Goal: Task Accomplishment & Management: Complete application form

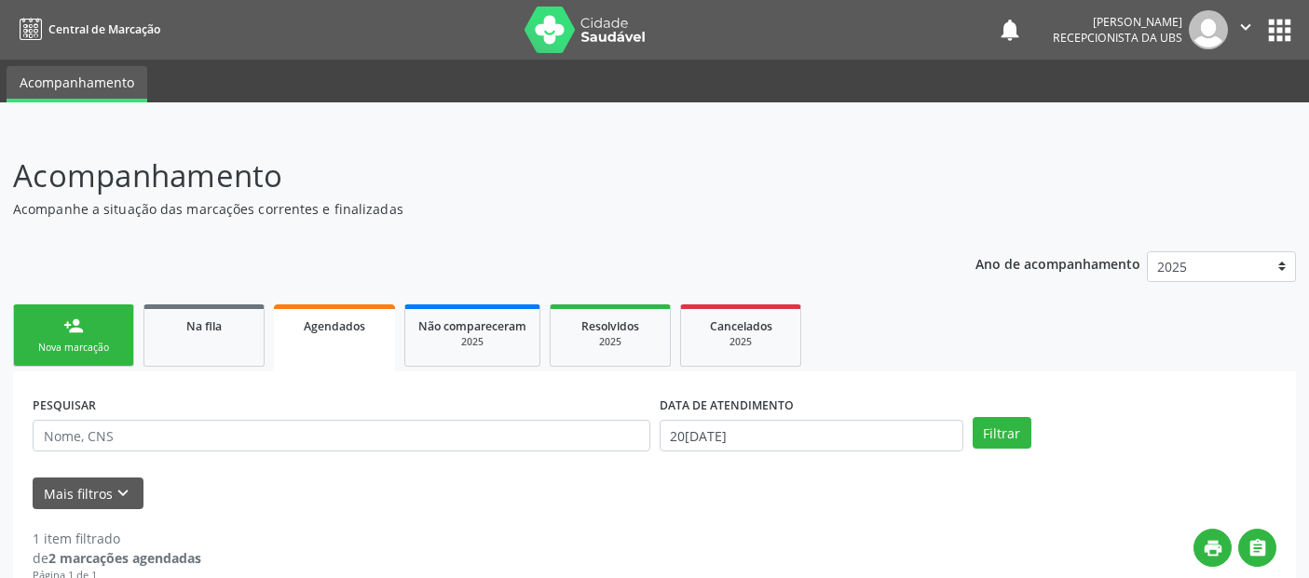
select select "7"
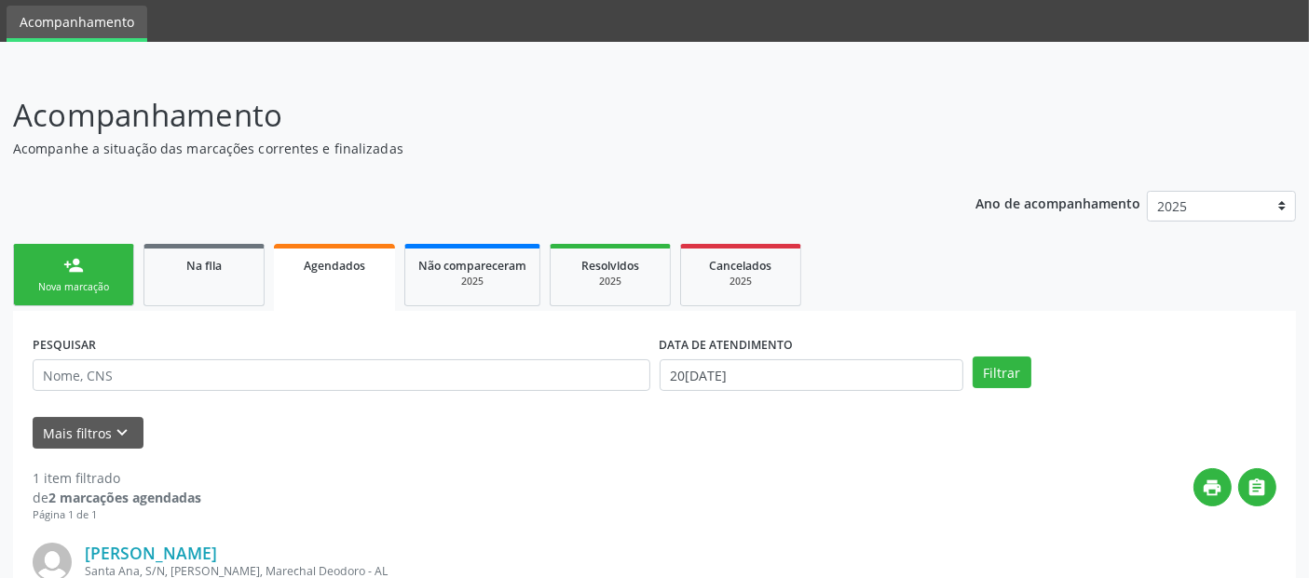
scroll to position [319, 0]
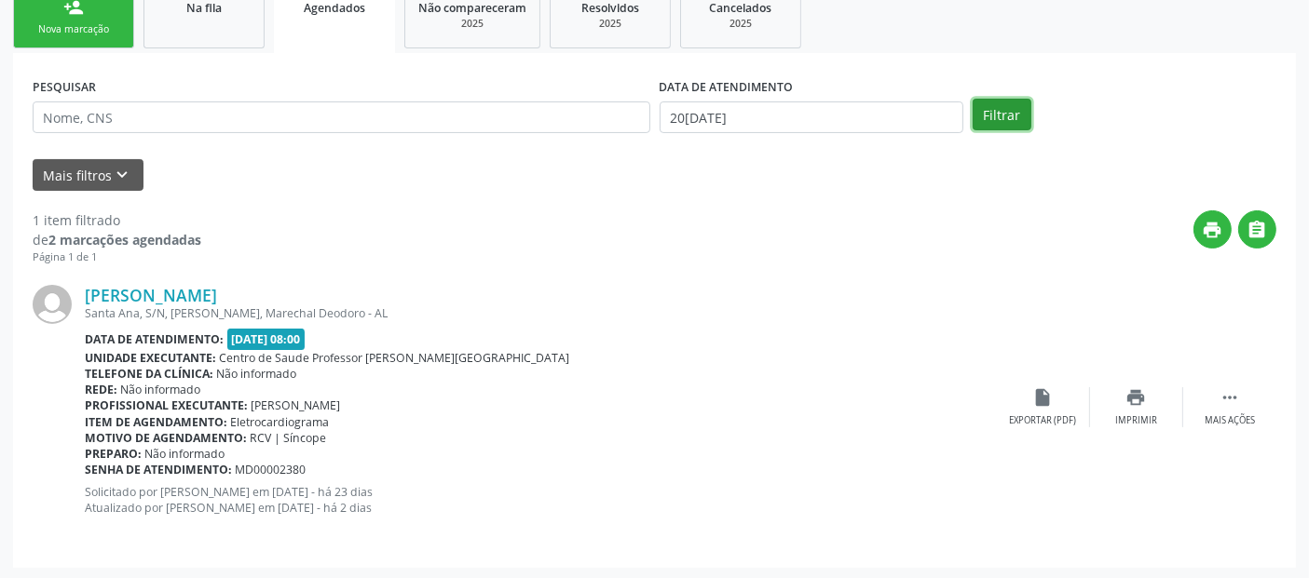
click at [1004, 113] on button "Filtrar" at bounding box center [1002, 115] width 59 height 32
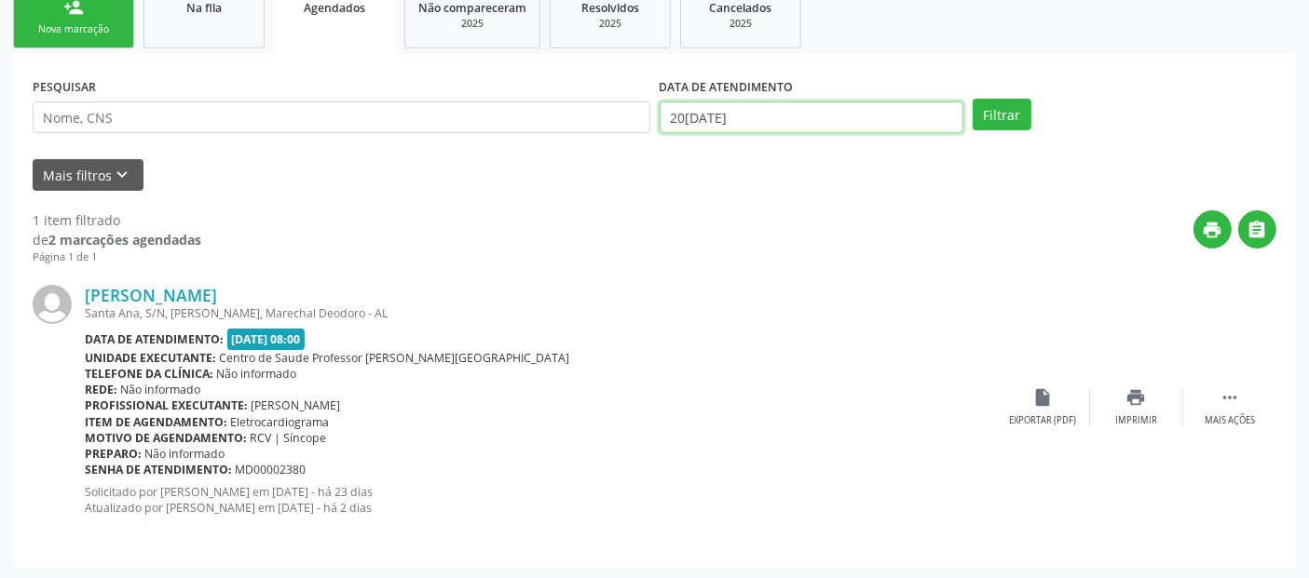
click at [757, 104] on input "20[DATE]" at bounding box center [812, 118] width 304 height 32
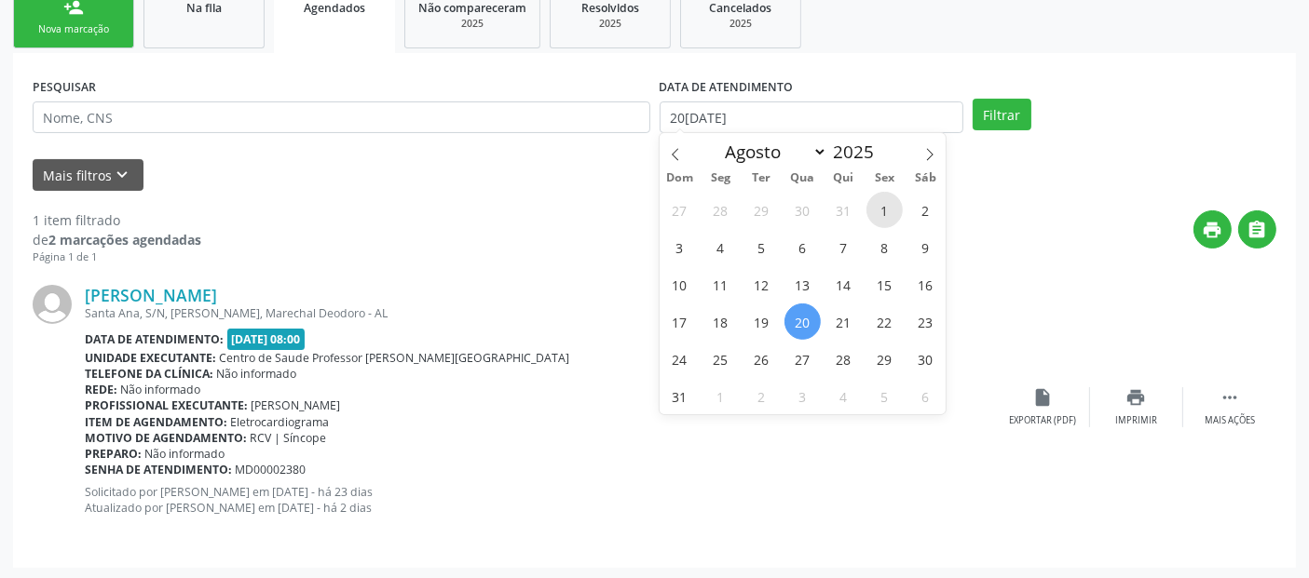
click at [880, 205] on span "1" at bounding box center [884, 210] width 36 height 36
type input "[DATE]"
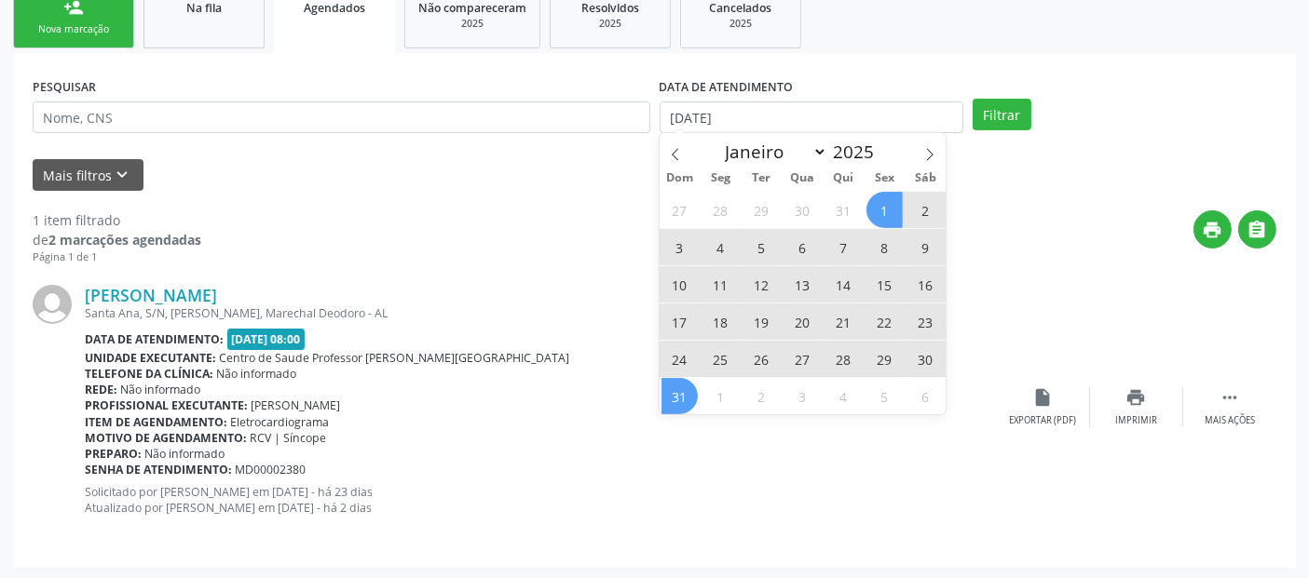
click at [675, 402] on span "31" at bounding box center [679, 396] width 36 height 36
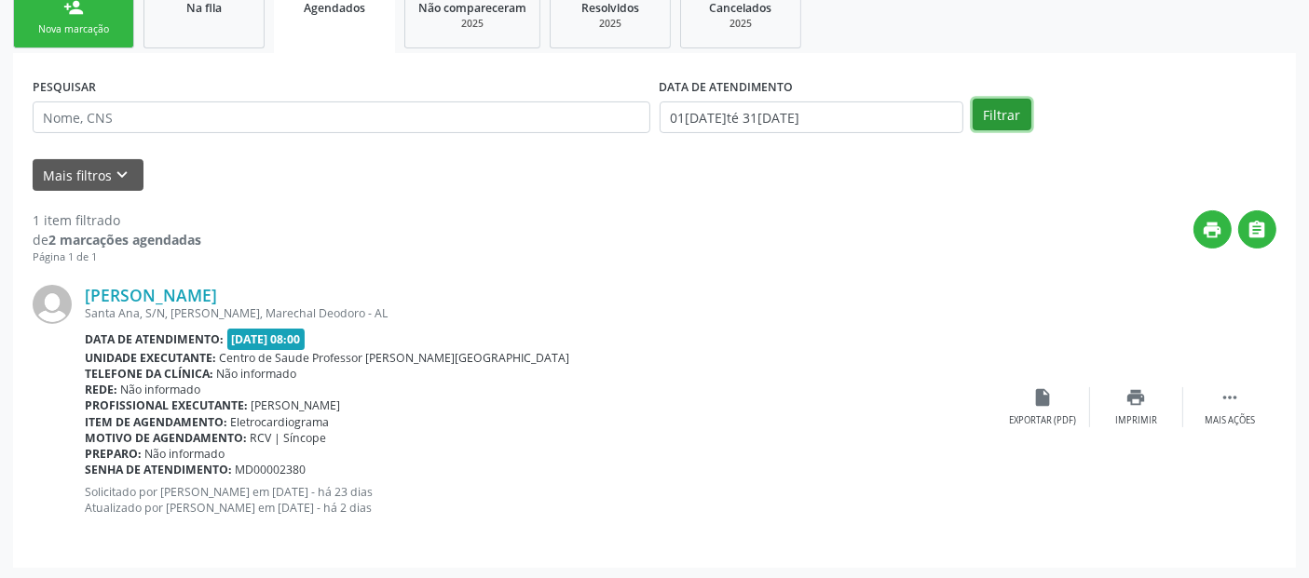
click at [1001, 106] on button "Filtrar" at bounding box center [1002, 115] width 59 height 32
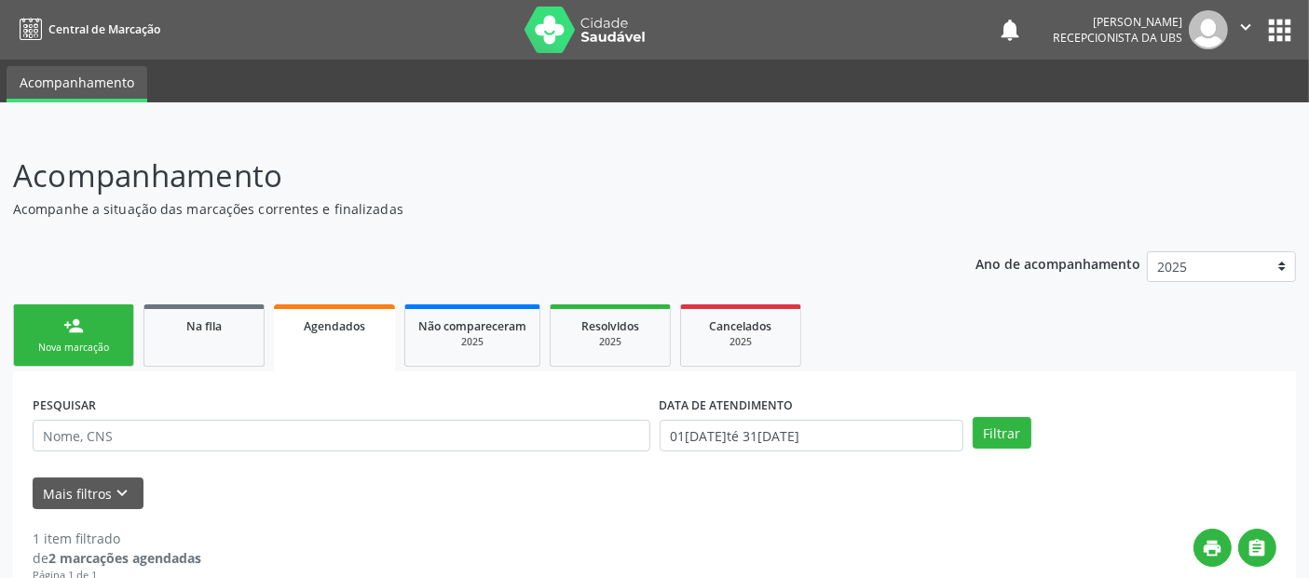
click at [59, 347] on div "Nova marcação" at bounding box center [73, 348] width 93 height 14
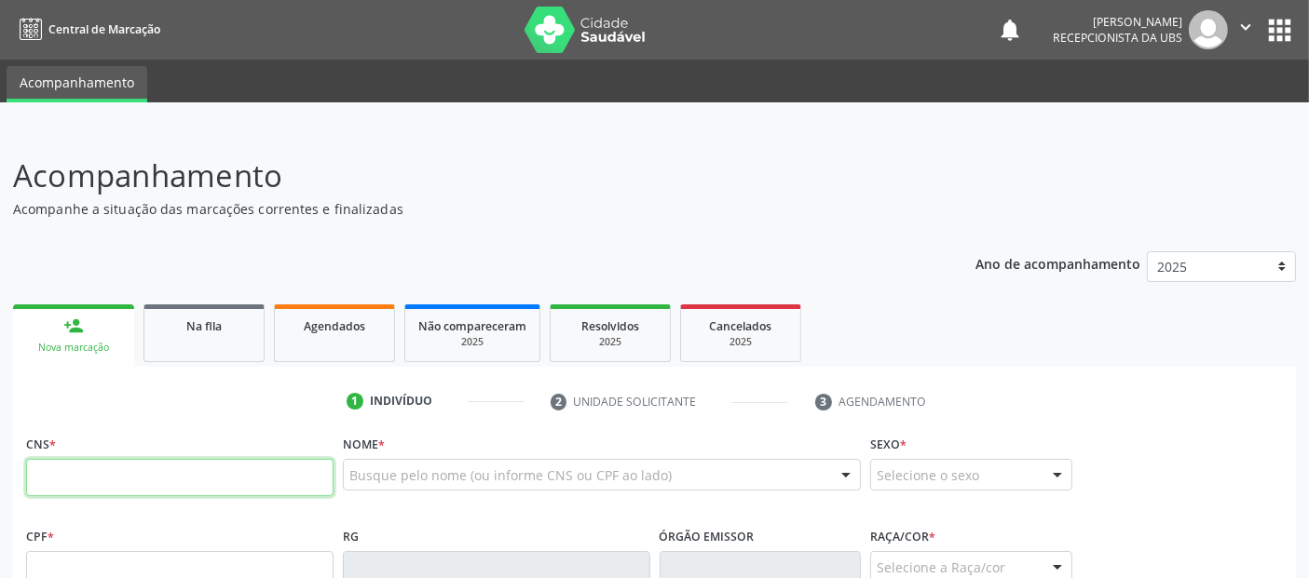
click at [259, 474] on input "text" at bounding box center [179, 477] width 307 height 37
type input "700 4099 6739 5649"
type input "[DATE]"
type input "[PERSON_NAME]"
type input "[PHONE_NUMBER]"
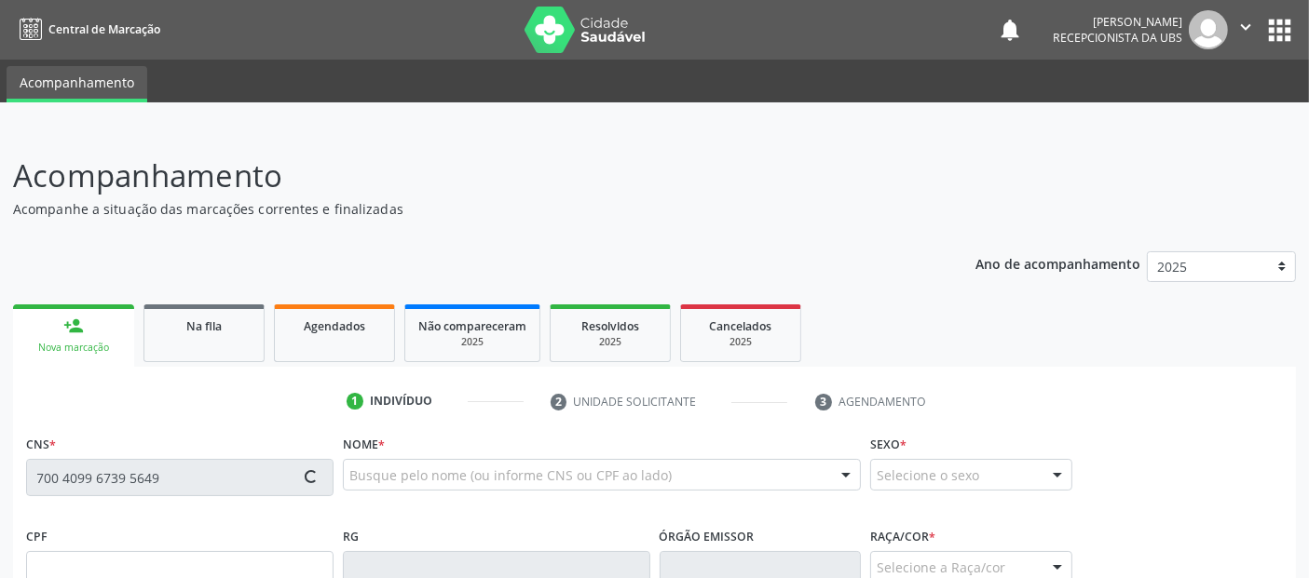
type input "74"
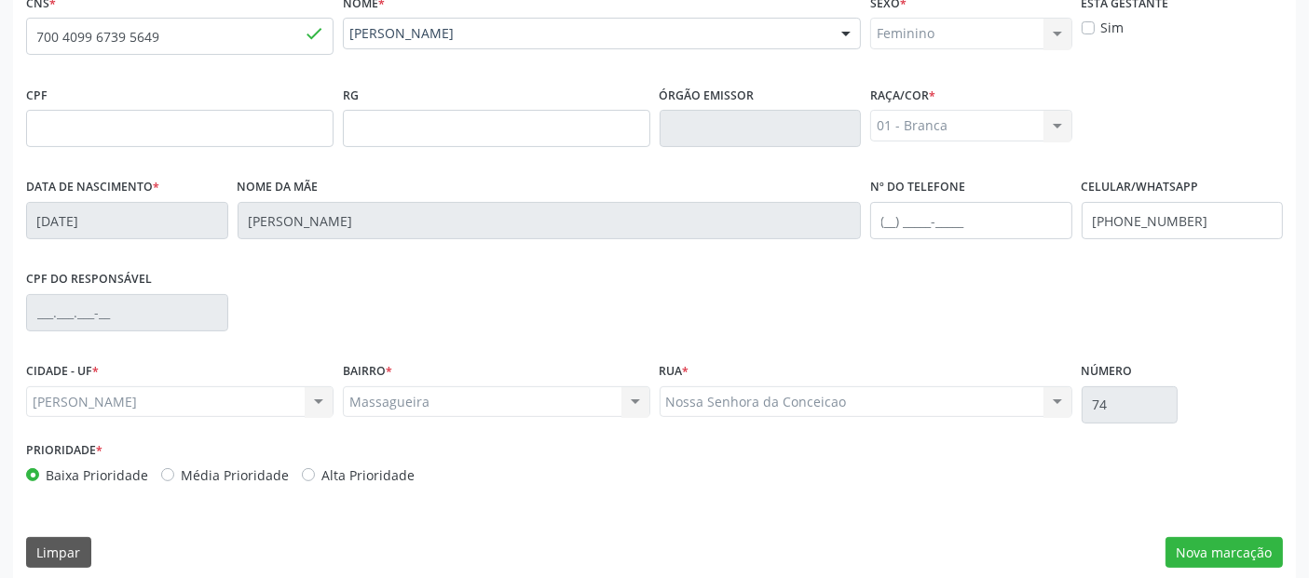
scroll to position [456, 0]
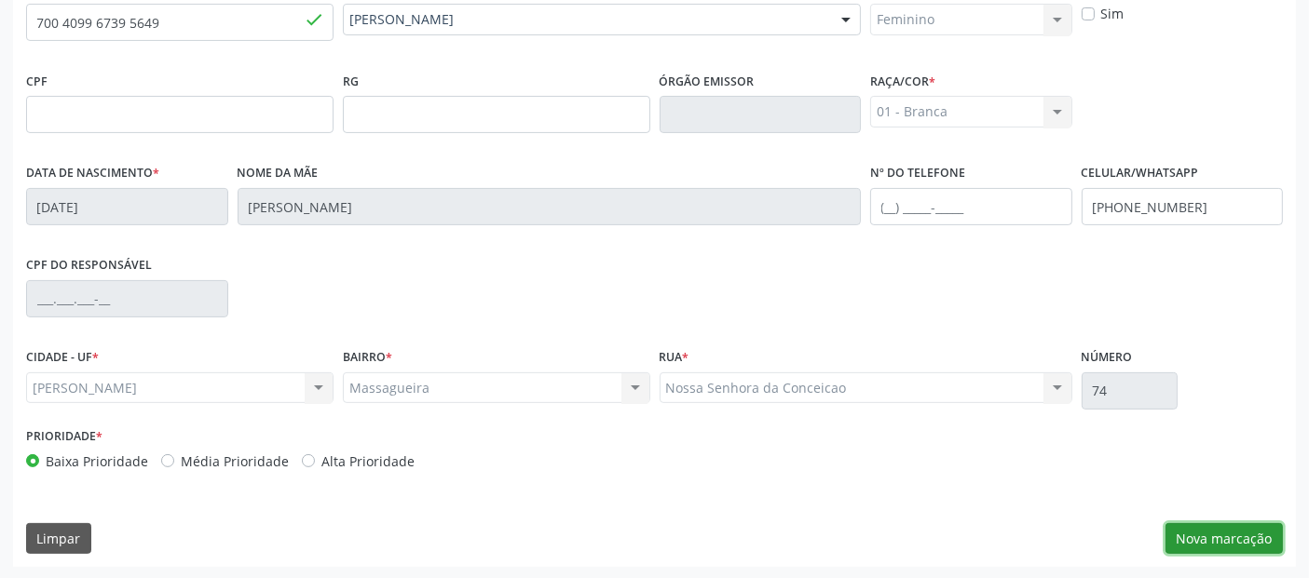
click at [1220, 536] on button "Nova marcação" at bounding box center [1223, 540] width 117 height 32
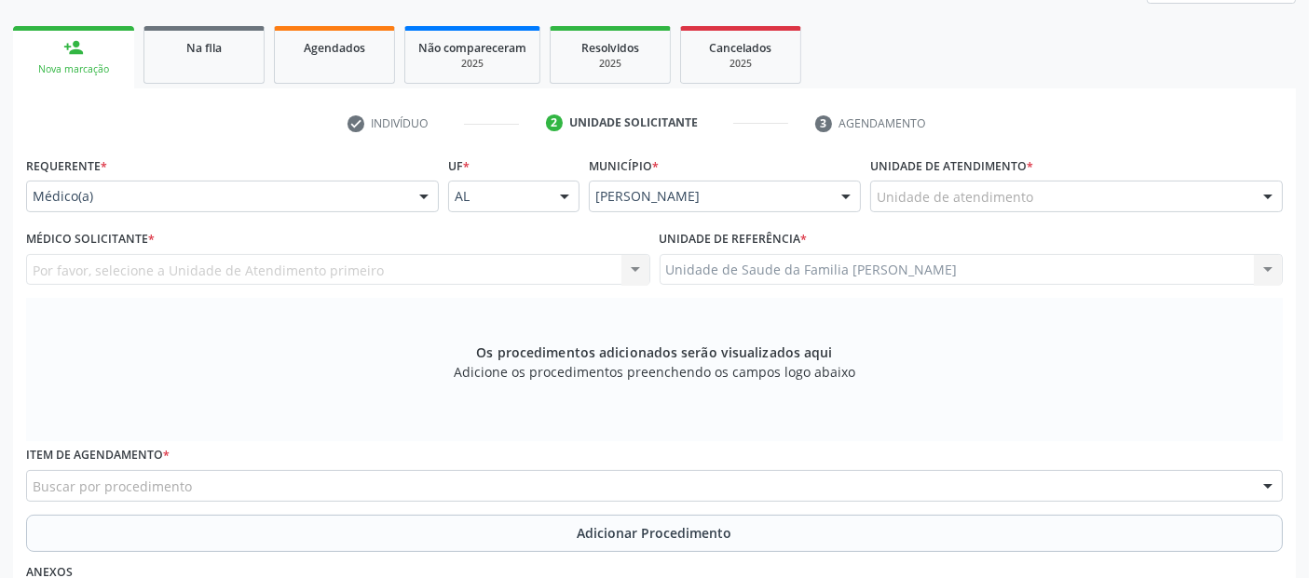
scroll to position [279, 0]
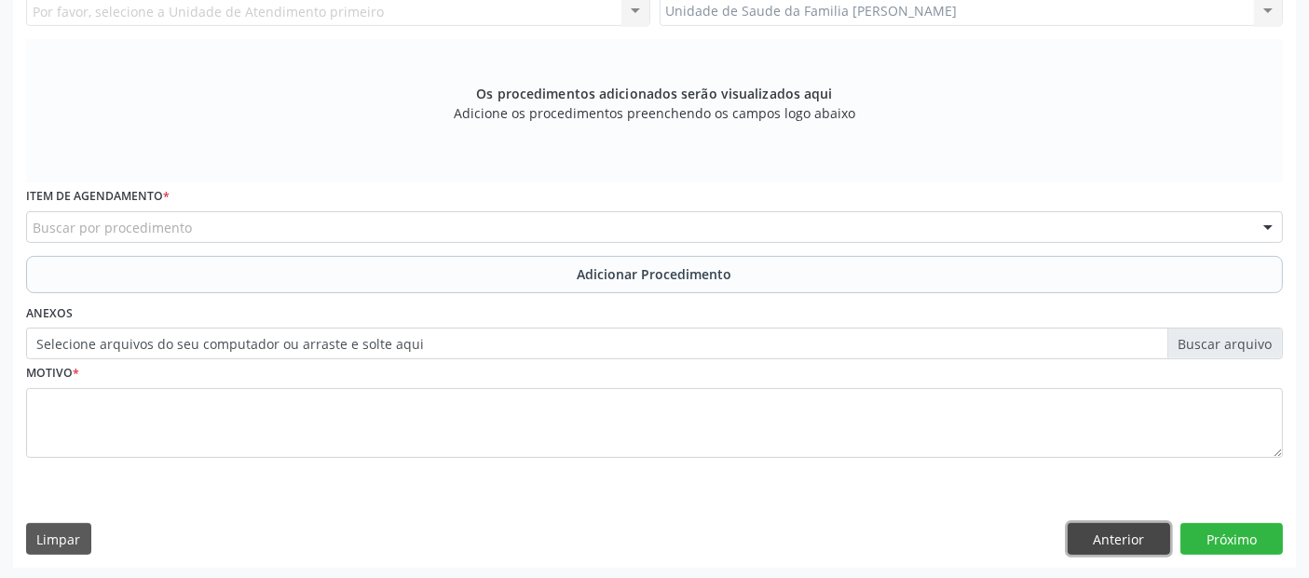
click at [1100, 536] on button "Anterior" at bounding box center [1119, 540] width 102 height 32
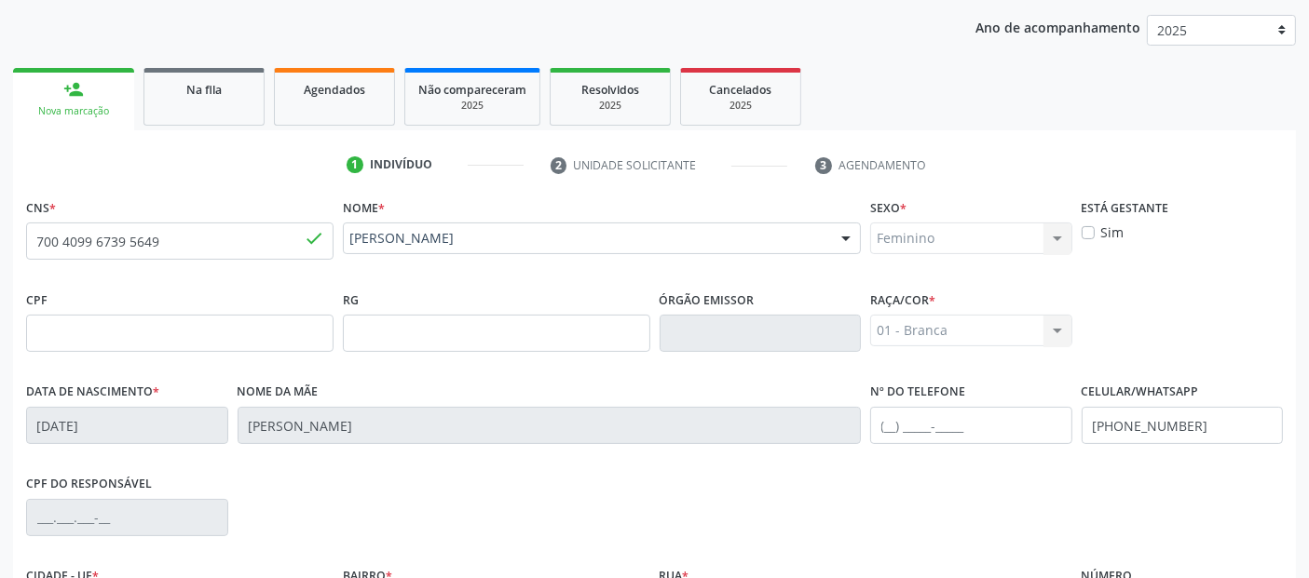
scroll to position [238, 0]
click at [142, 243] on input "700 4099 6739 5649" at bounding box center [179, 240] width 307 height 37
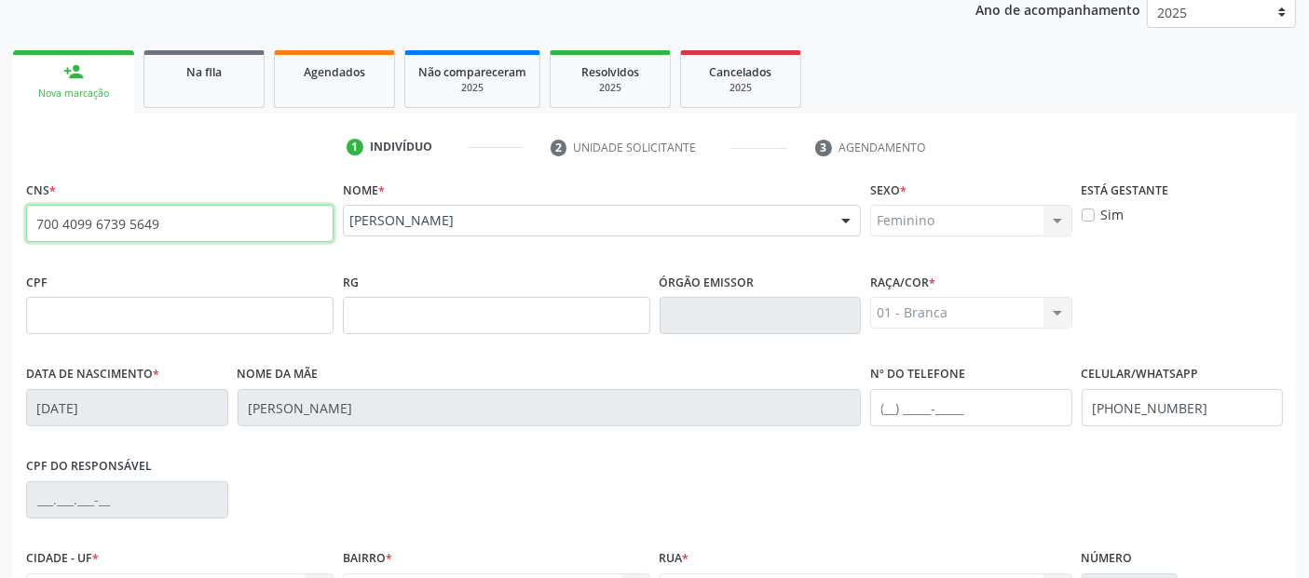
scroll to position [456, 0]
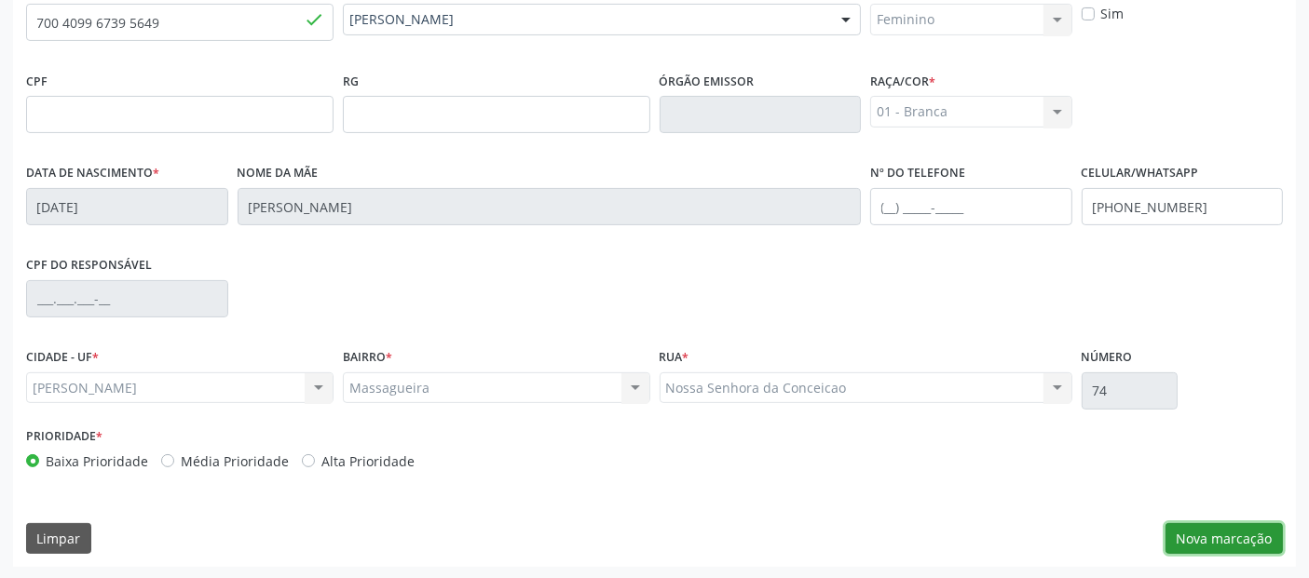
click at [1223, 531] on button "Nova marcação" at bounding box center [1223, 540] width 117 height 32
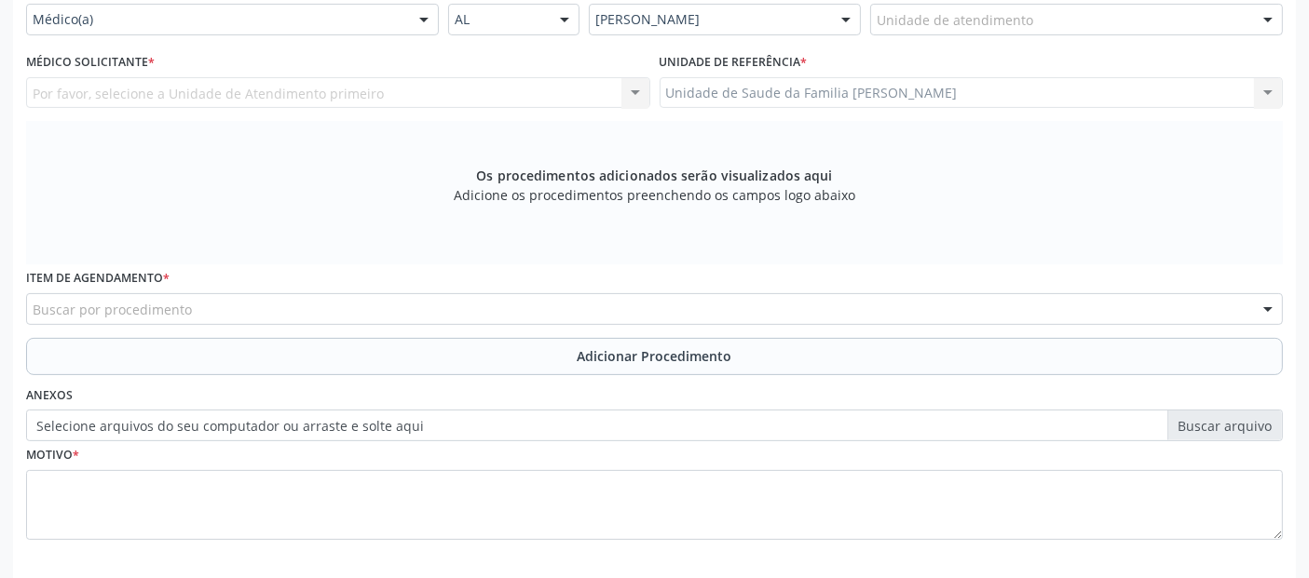
scroll to position [423, 0]
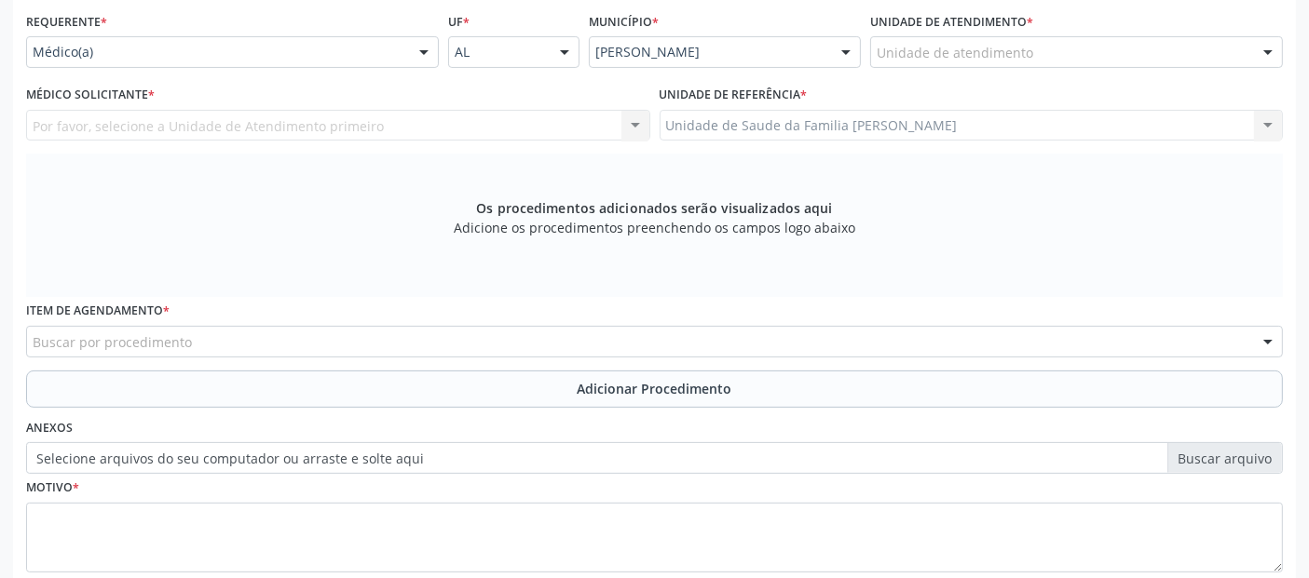
click at [1044, 54] on div "Unidade de atendimento" at bounding box center [1076, 52] width 413 height 32
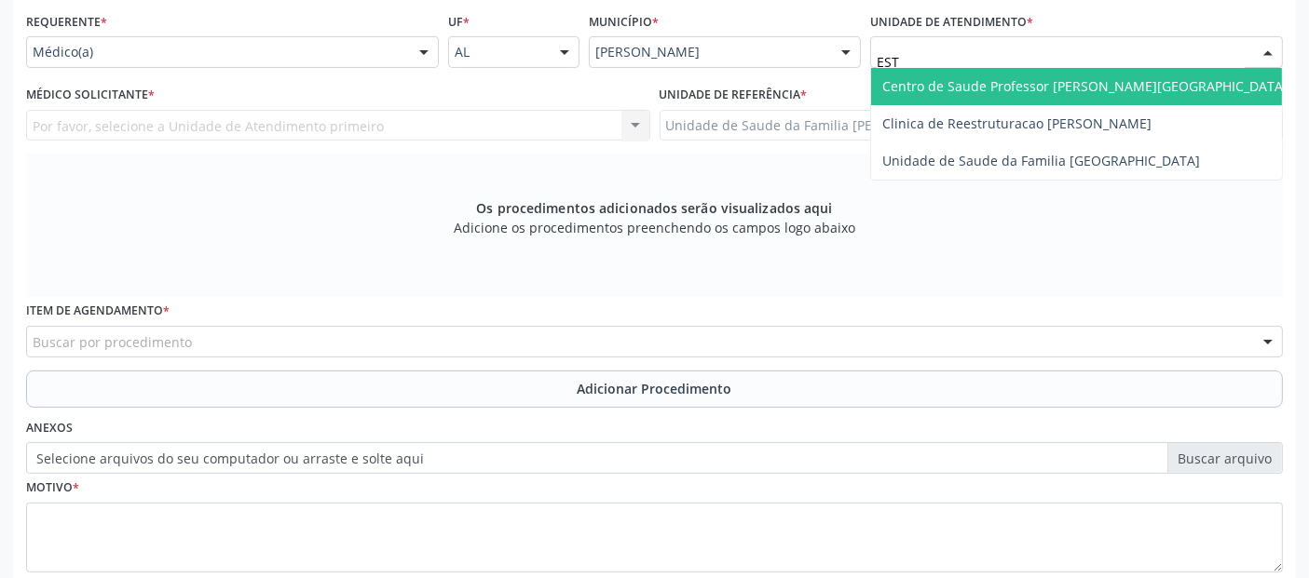
type input "ESTA"
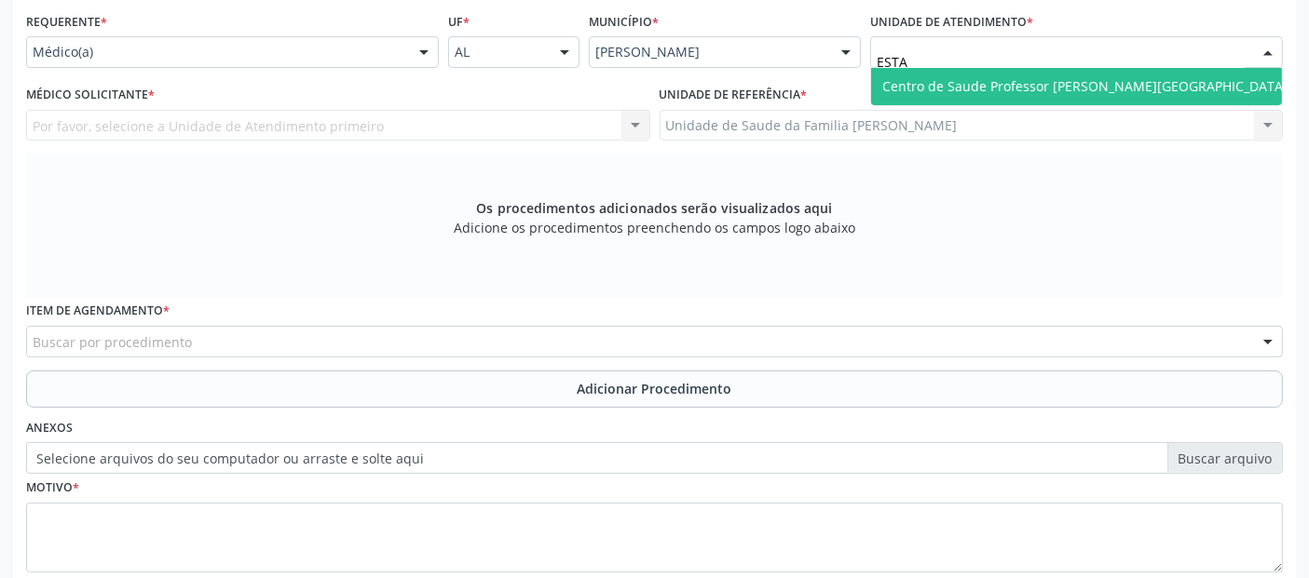
click at [1004, 80] on span "Centro de Saude Professor [PERSON_NAME][GEOGRAPHIC_DATA]" at bounding box center [1084, 86] width 405 height 18
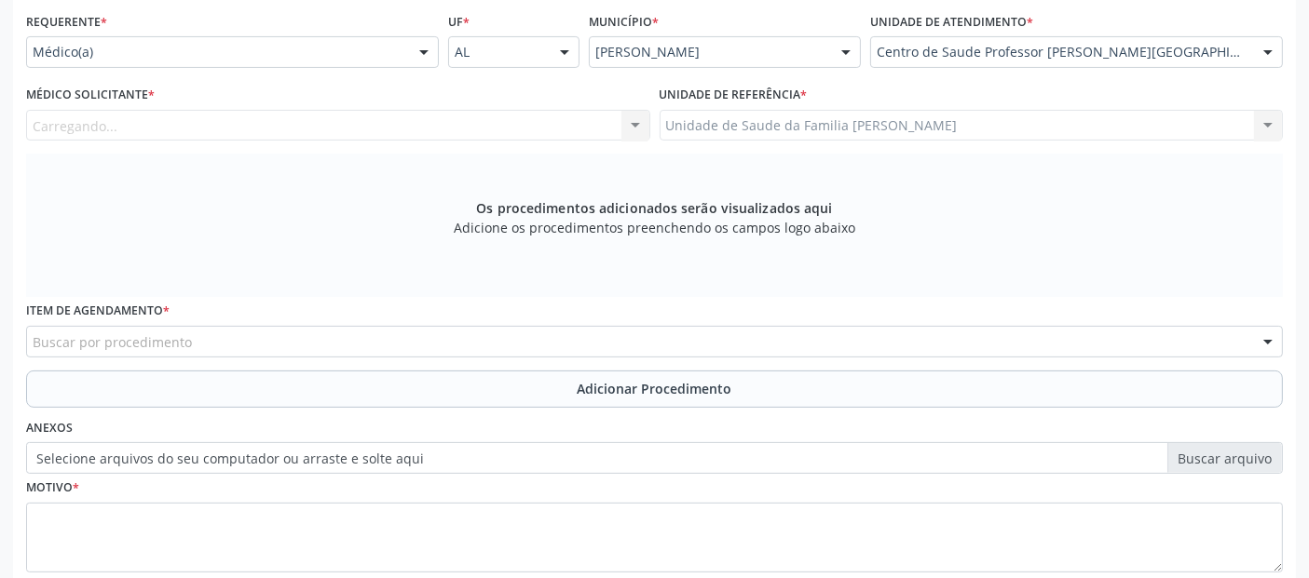
click at [484, 128] on div "Carregando... Nenhum resultado encontrado para: " " Não há nenhuma opção para s…" at bounding box center [338, 126] width 624 height 32
click at [484, 128] on div "Médico solicitante" at bounding box center [338, 126] width 624 height 32
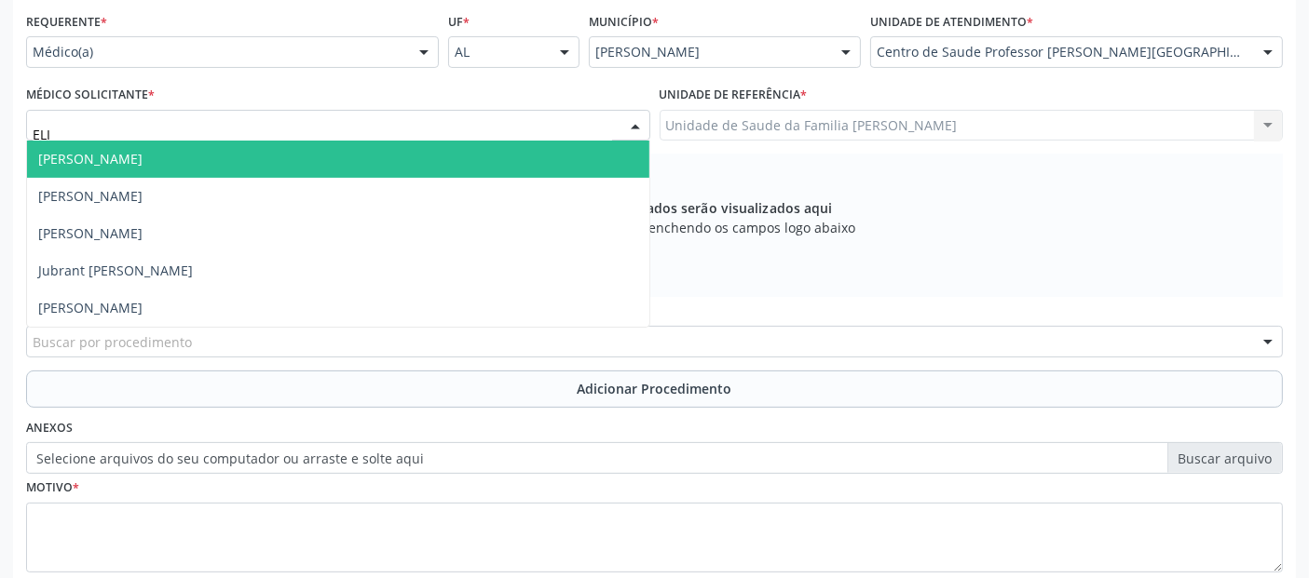
type input "[PERSON_NAME]"
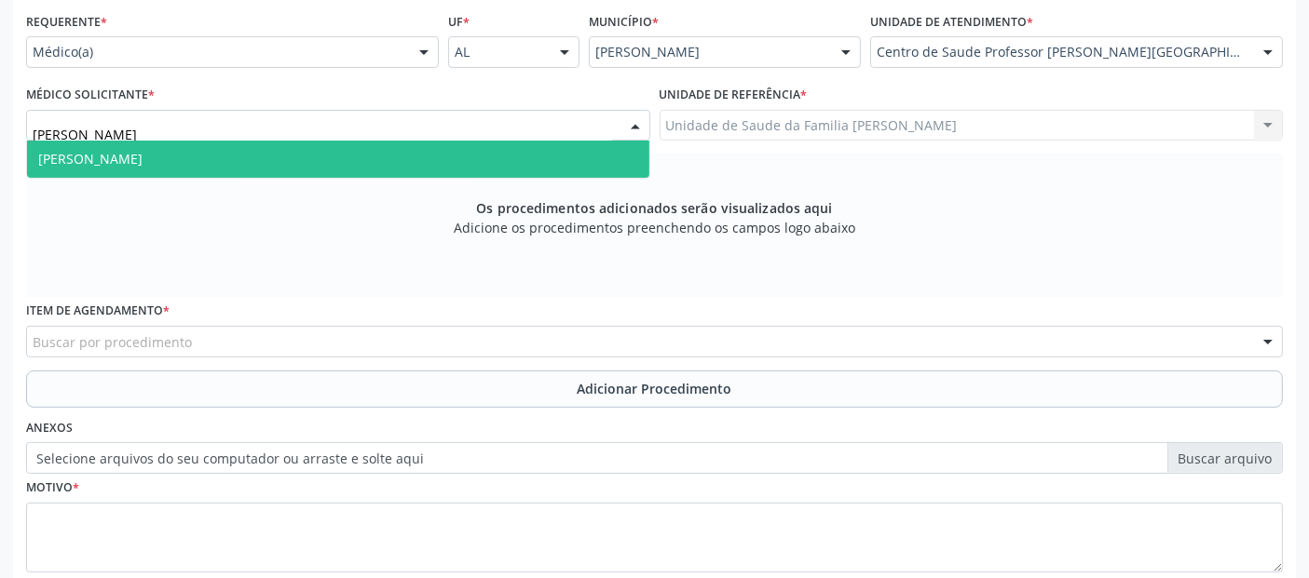
click at [458, 155] on span "[PERSON_NAME]" at bounding box center [338, 159] width 622 height 37
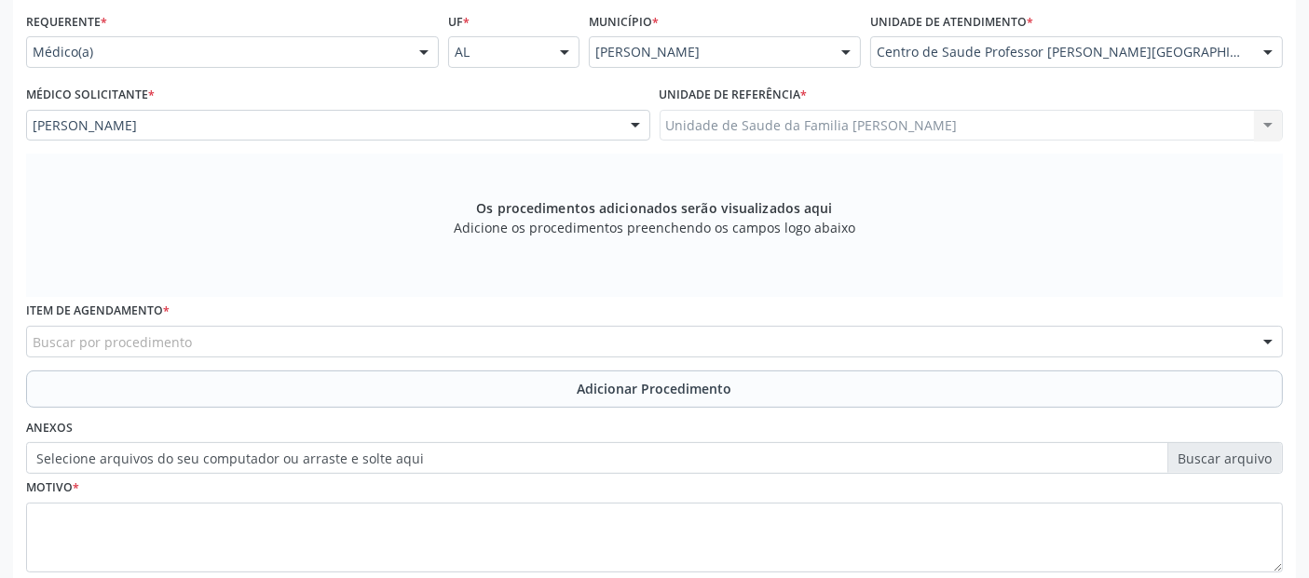
click at [302, 347] on div "Buscar por procedimento" at bounding box center [654, 342] width 1257 height 32
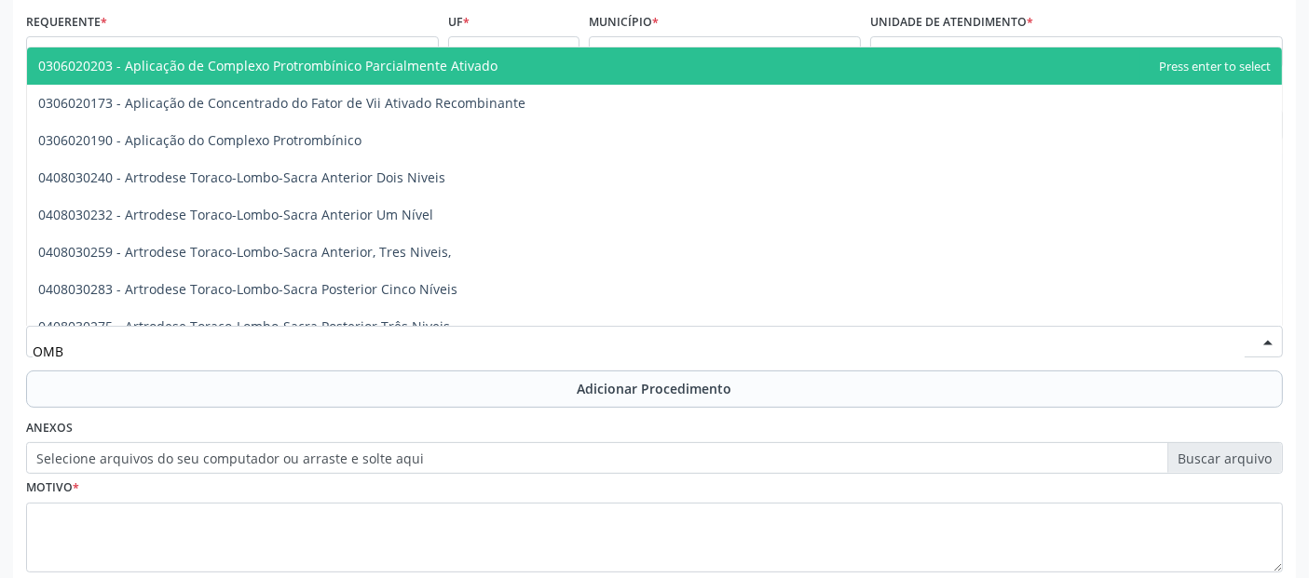
type input "OMBR"
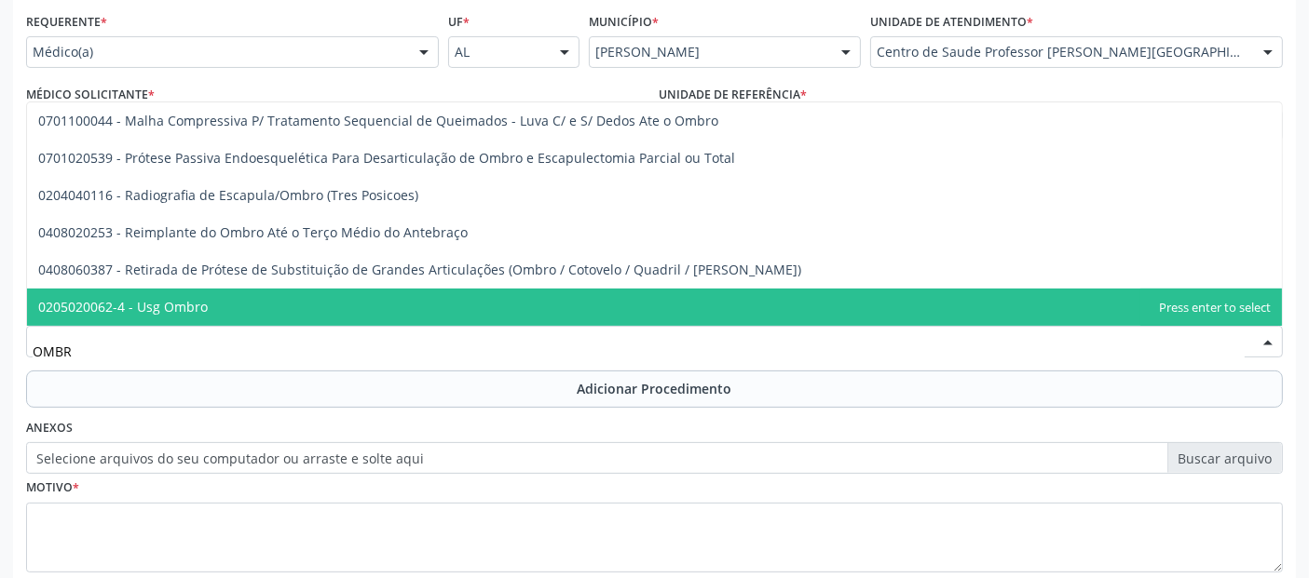
click at [282, 315] on span "0205020062-4 - Usg Ombro" at bounding box center [654, 307] width 1255 height 37
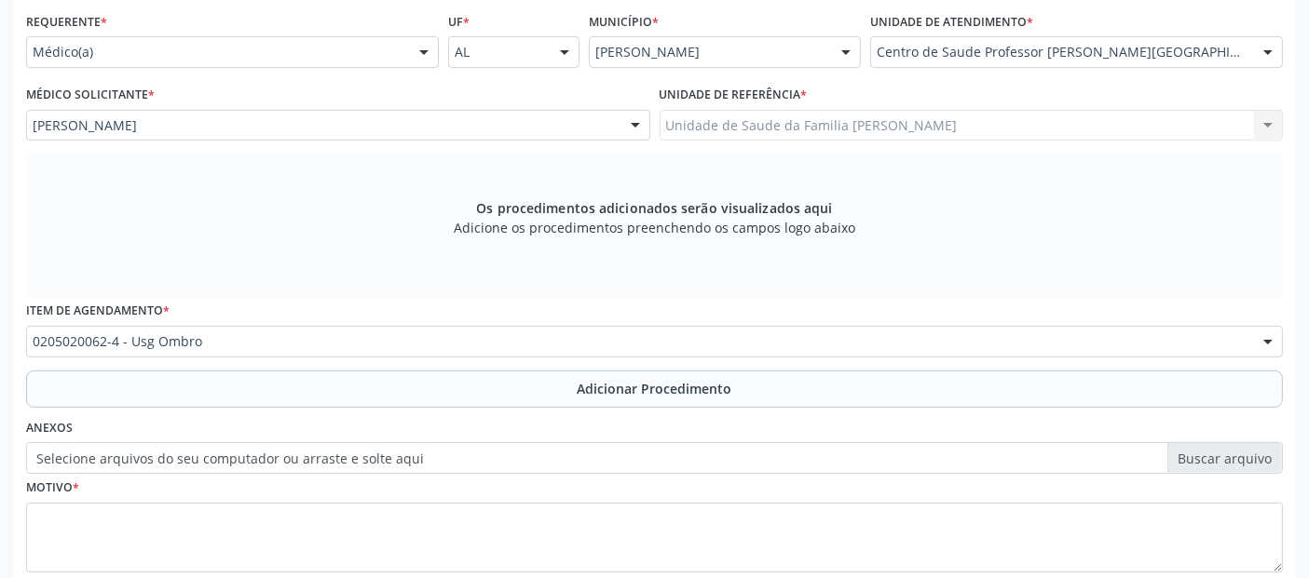
click at [267, 371] on button "Adicionar Procedimento" at bounding box center [654, 389] width 1257 height 37
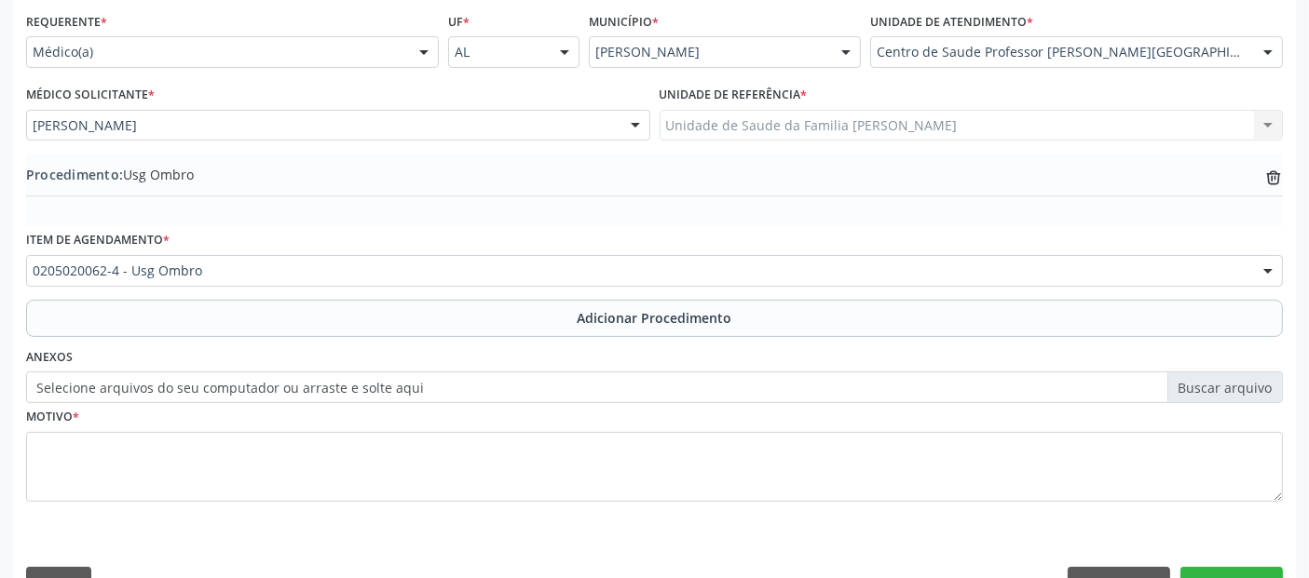
click at [284, 510] on fieldset "Motivo *" at bounding box center [654, 459] width 1257 height 112
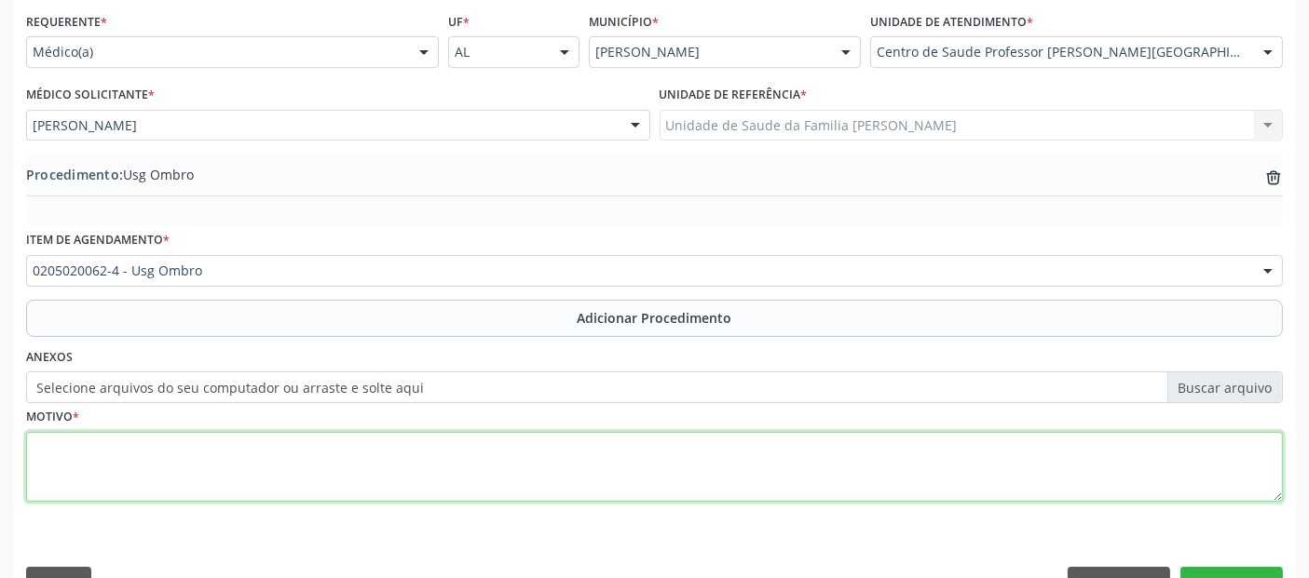
click at [300, 483] on textarea at bounding box center [654, 467] width 1257 height 71
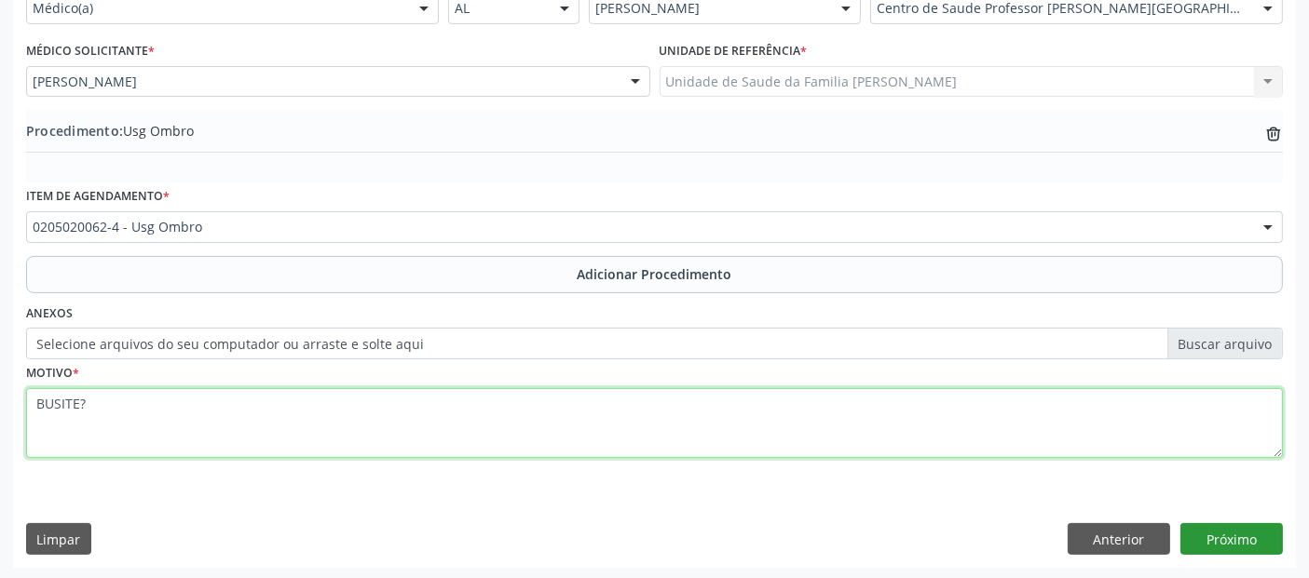
type textarea "BUSITE?"
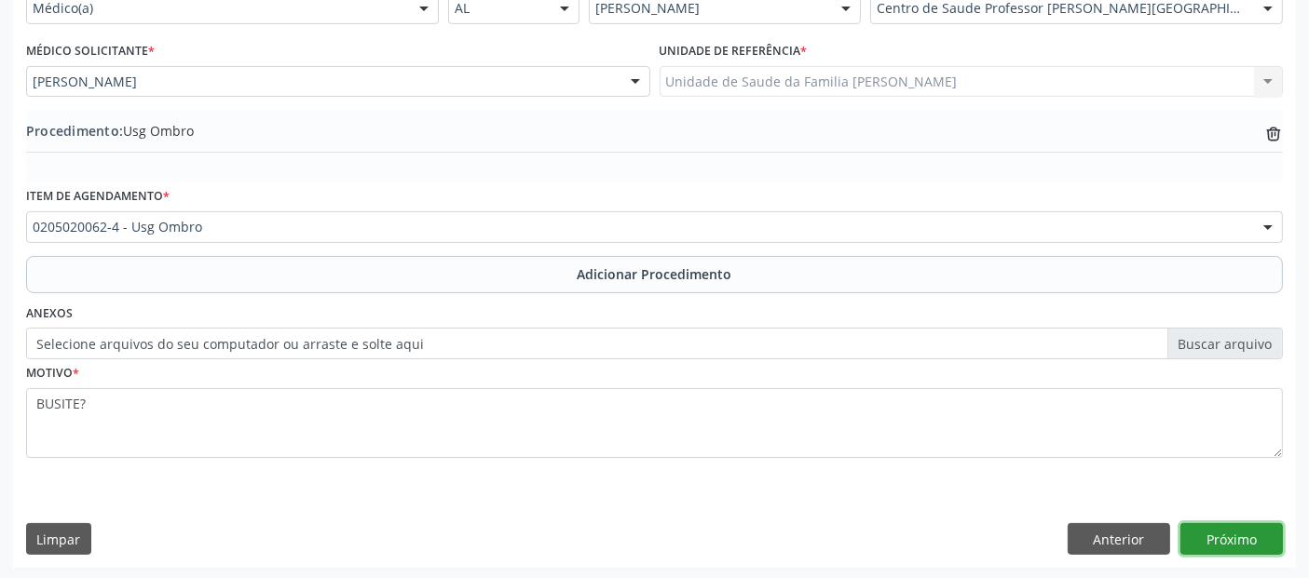
click at [1269, 530] on button "Próximo" at bounding box center [1231, 540] width 102 height 32
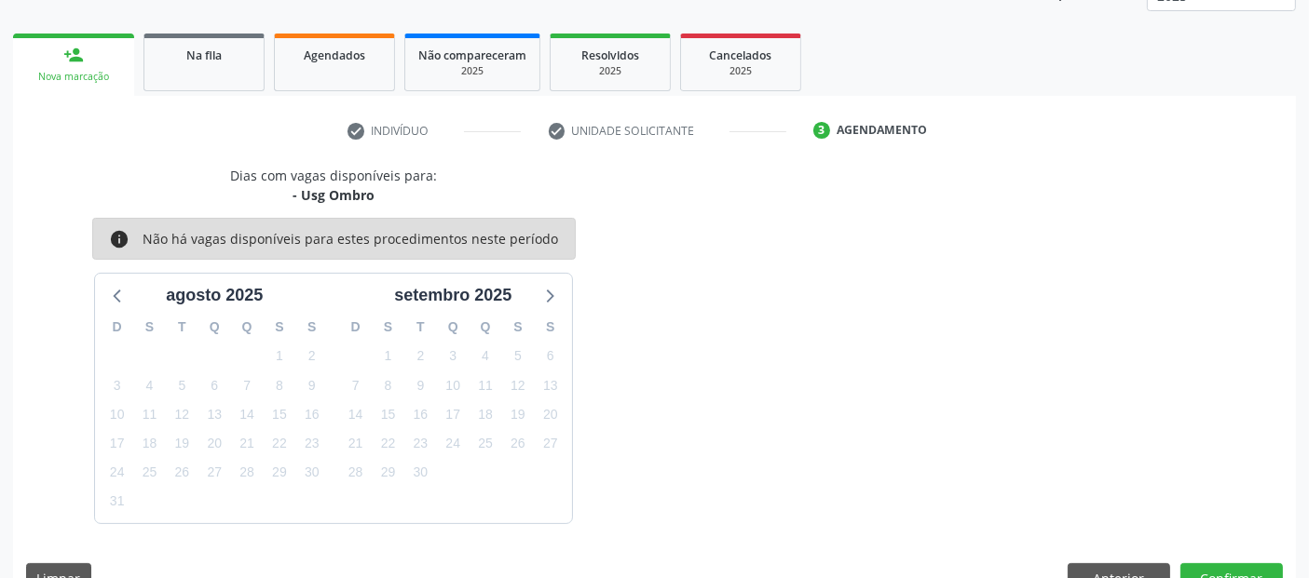
scroll to position [281, 0]
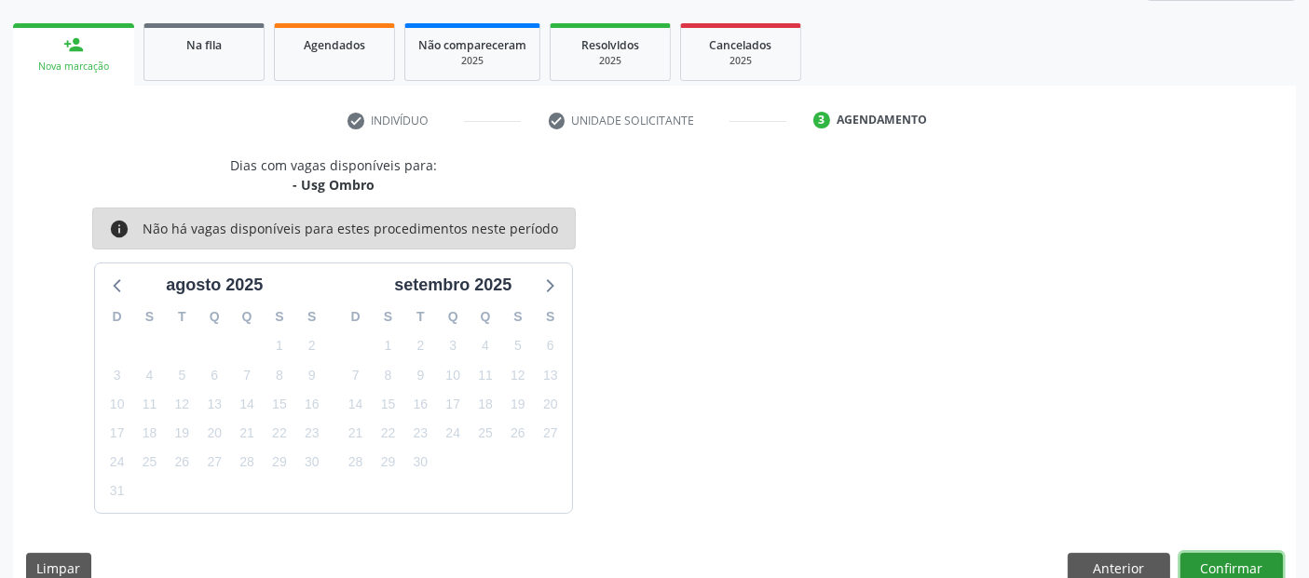
click at [1208, 568] on button "Confirmar" at bounding box center [1231, 569] width 102 height 32
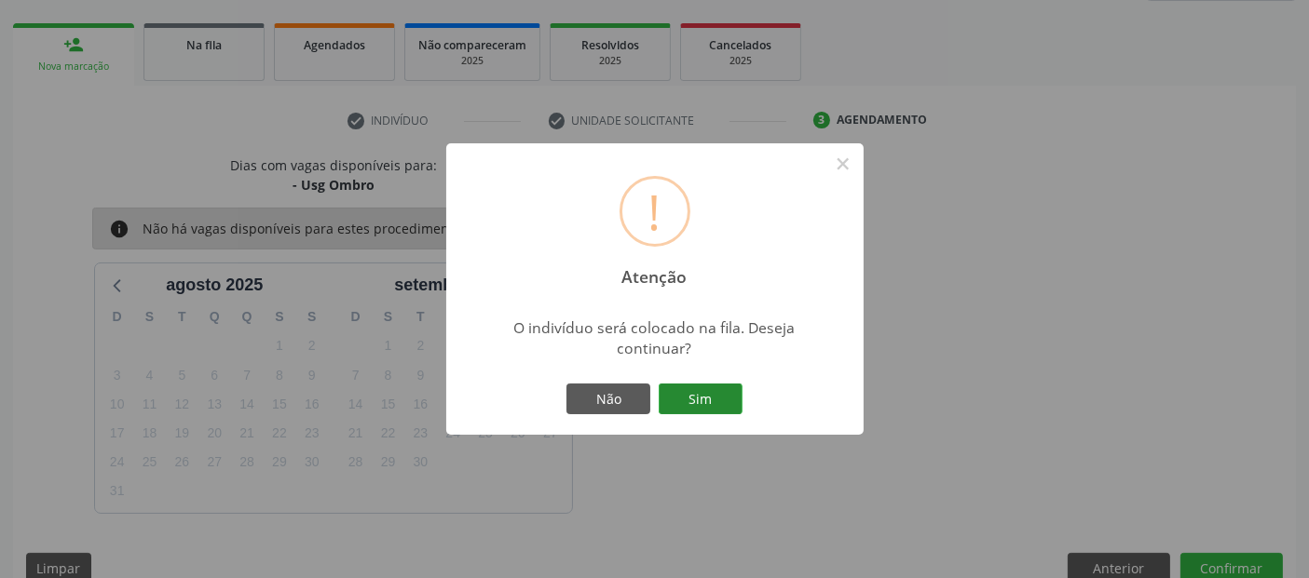
click at [698, 394] on button "Sim" at bounding box center [701, 400] width 84 height 32
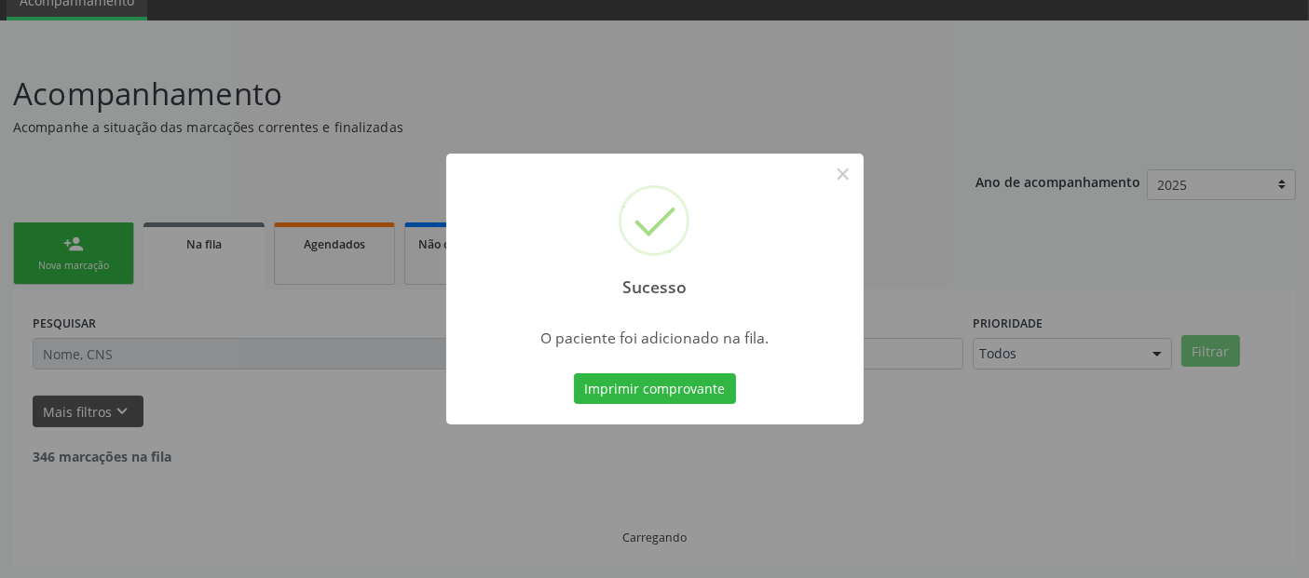
scroll to position [61, 0]
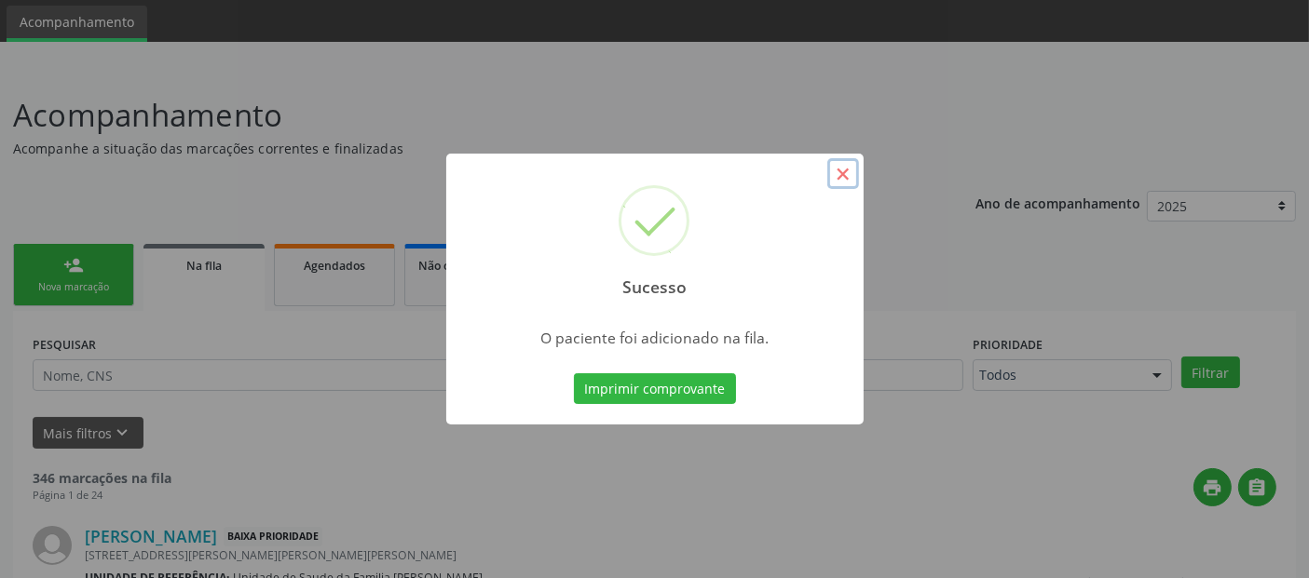
click at [840, 163] on button "×" at bounding box center [843, 174] width 32 height 32
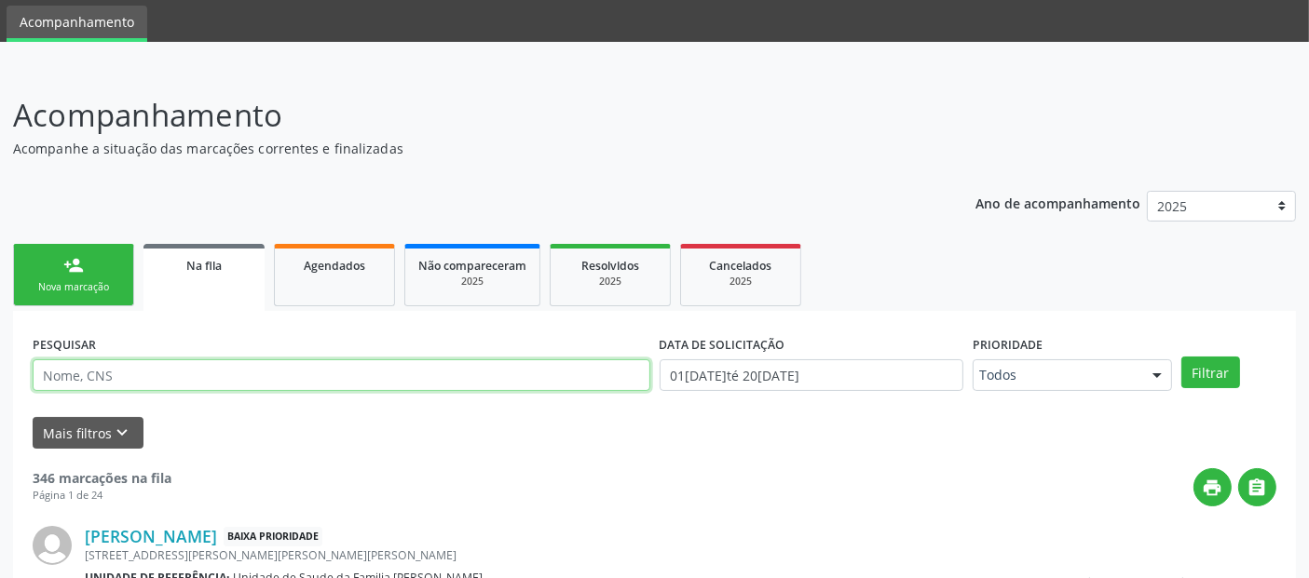
click at [261, 383] on input "text" at bounding box center [342, 376] width 618 height 32
type input "ROSILEIDE [PERSON_NAME]"
click at [1181, 357] on button "Filtrar" at bounding box center [1210, 373] width 59 height 32
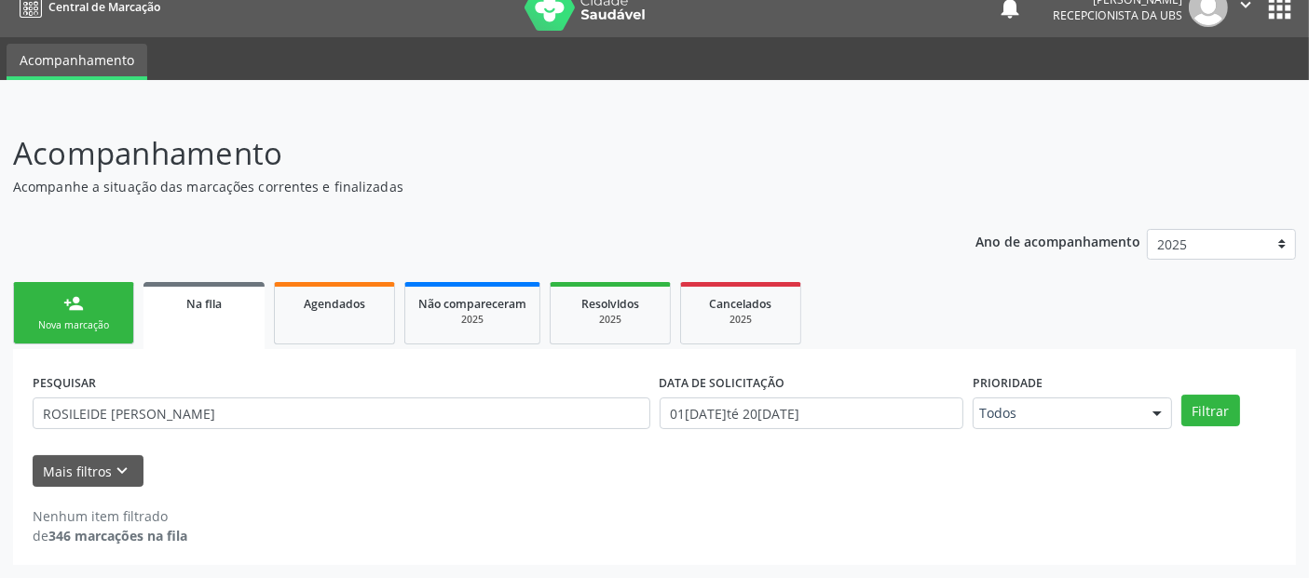
scroll to position [20, 0]
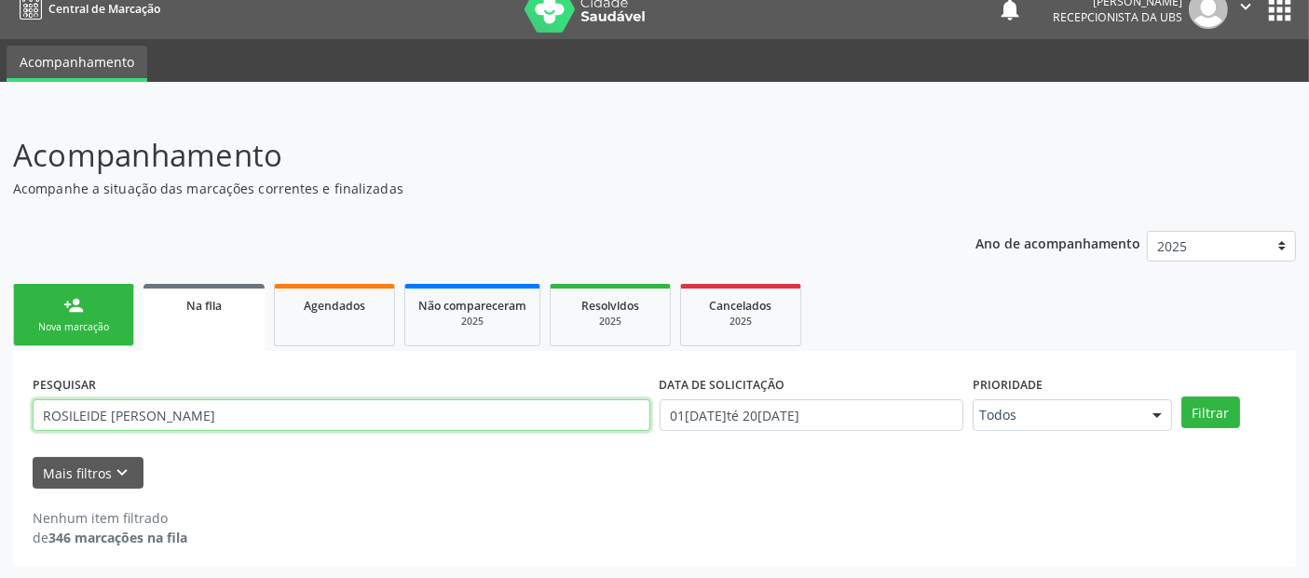
click at [172, 423] on input "ROSILEIDE [PERSON_NAME]" at bounding box center [342, 416] width 618 height 32
click at [63, 320] on div "Nova marcação" at bounding box center [73, 327] width 93 height 14
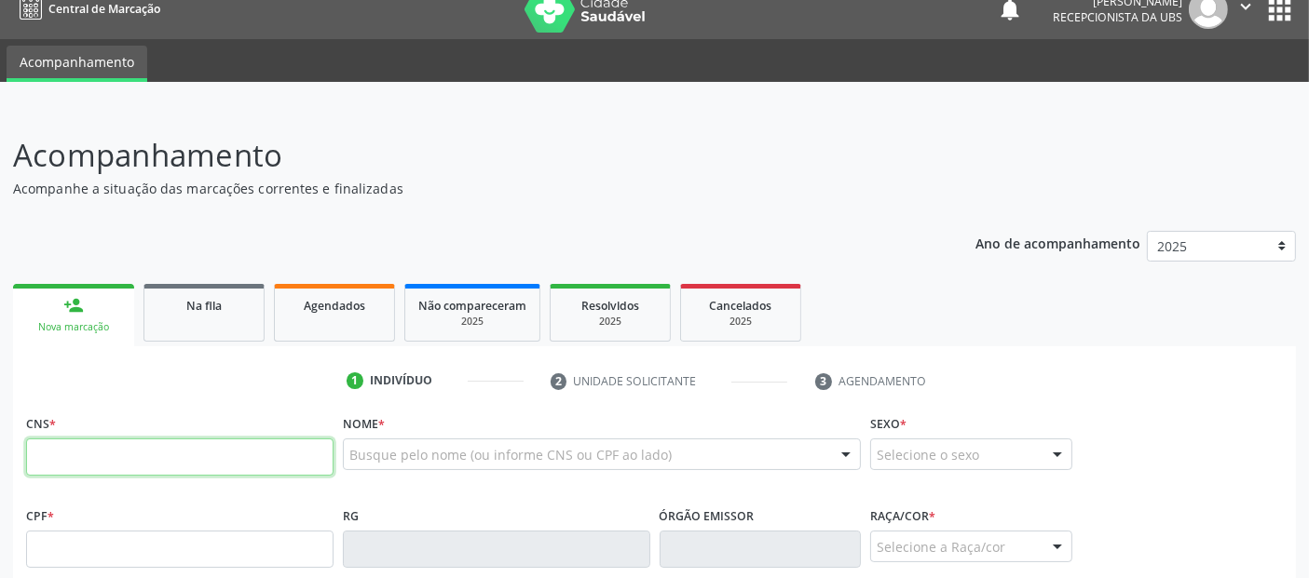
click at [298, 451] on input "text" at bounding box center [179, 457] width 307 height 37
type input "700 3009 4348 3737"
type input "216.767.714-68"
type input "09[DATE]"
type input "[PERSON_NAME]"
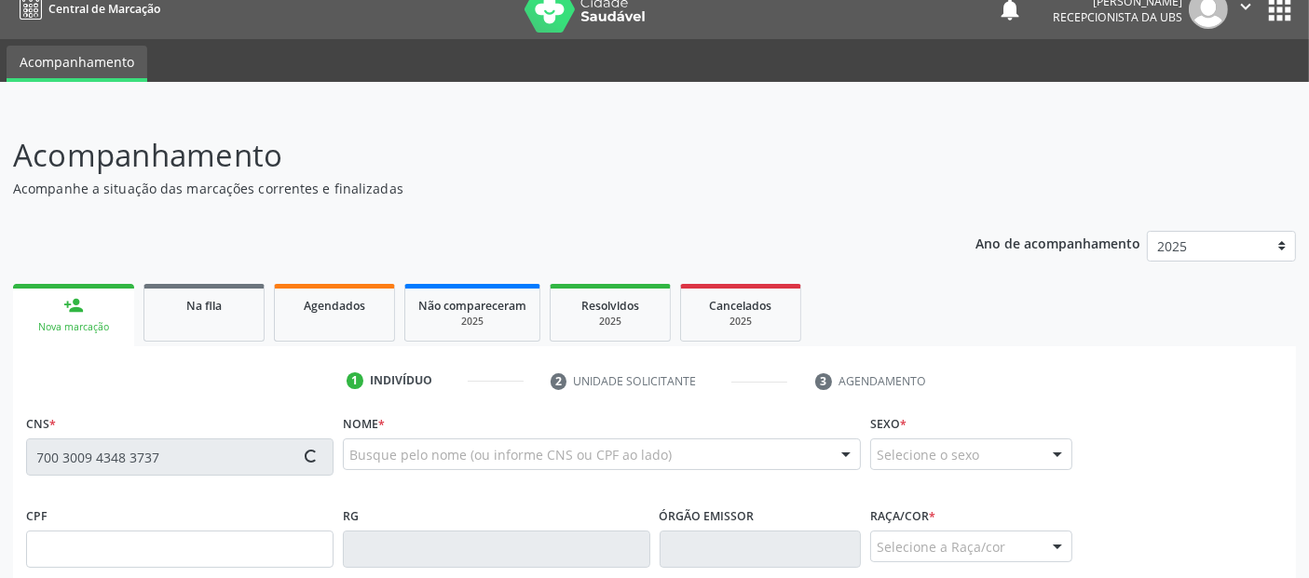
type input "[PHONE_NUMBER]"
type input "950"
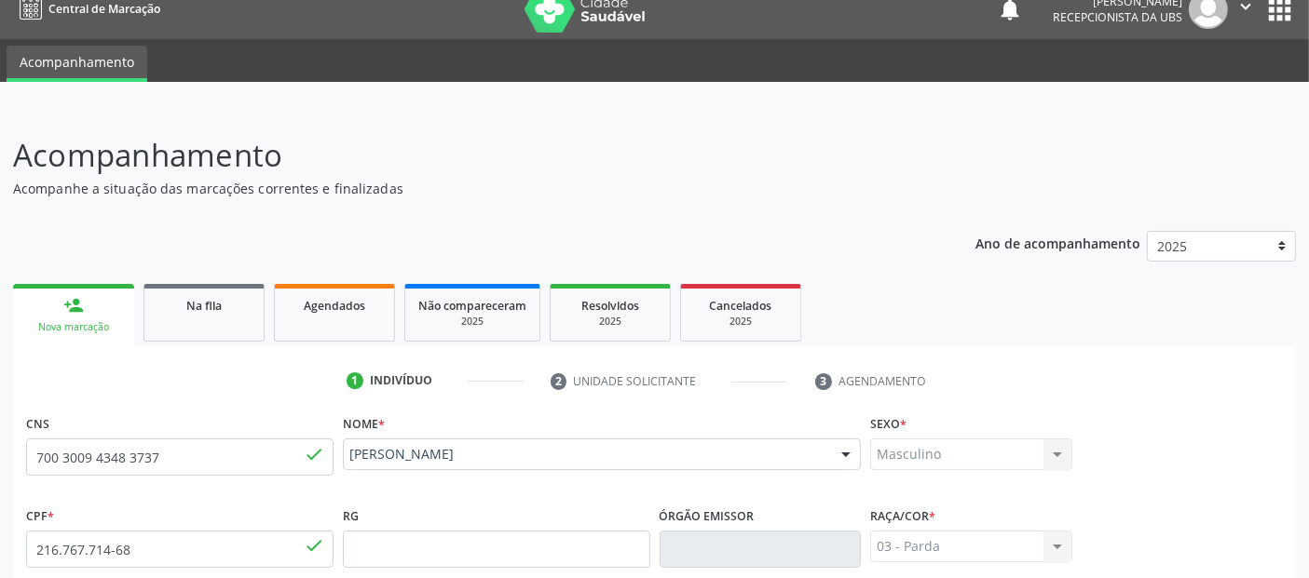
scroll to position [456, 0]
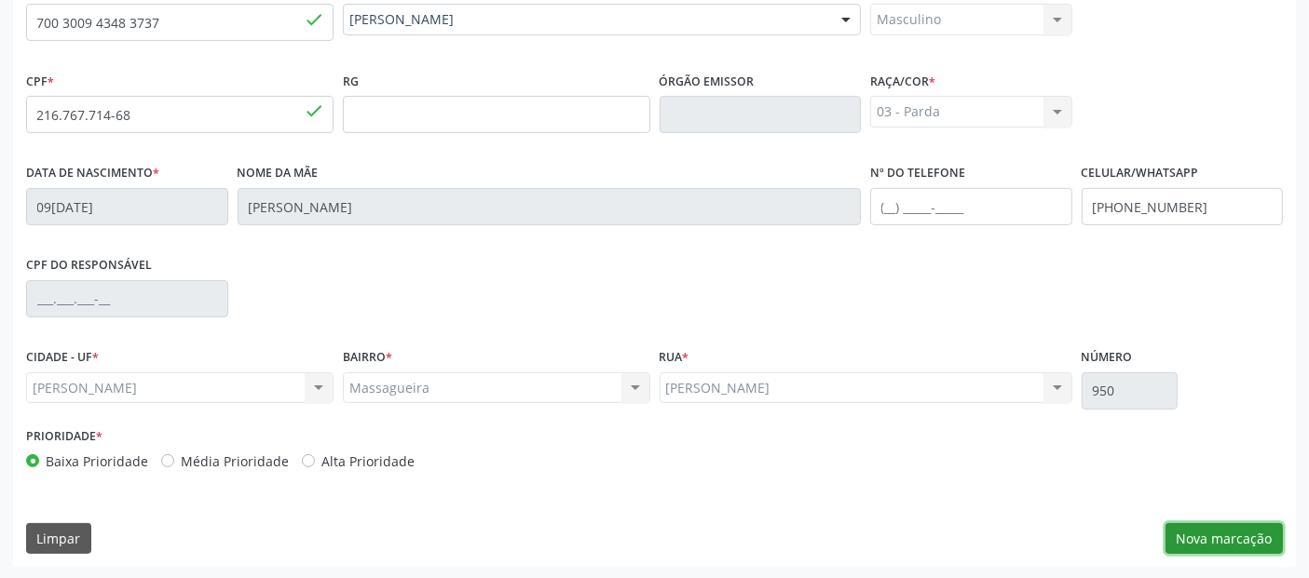
click at [1223, 540] on button "Nova marcação" at bounding box center [1223, 540] width 117 height 32
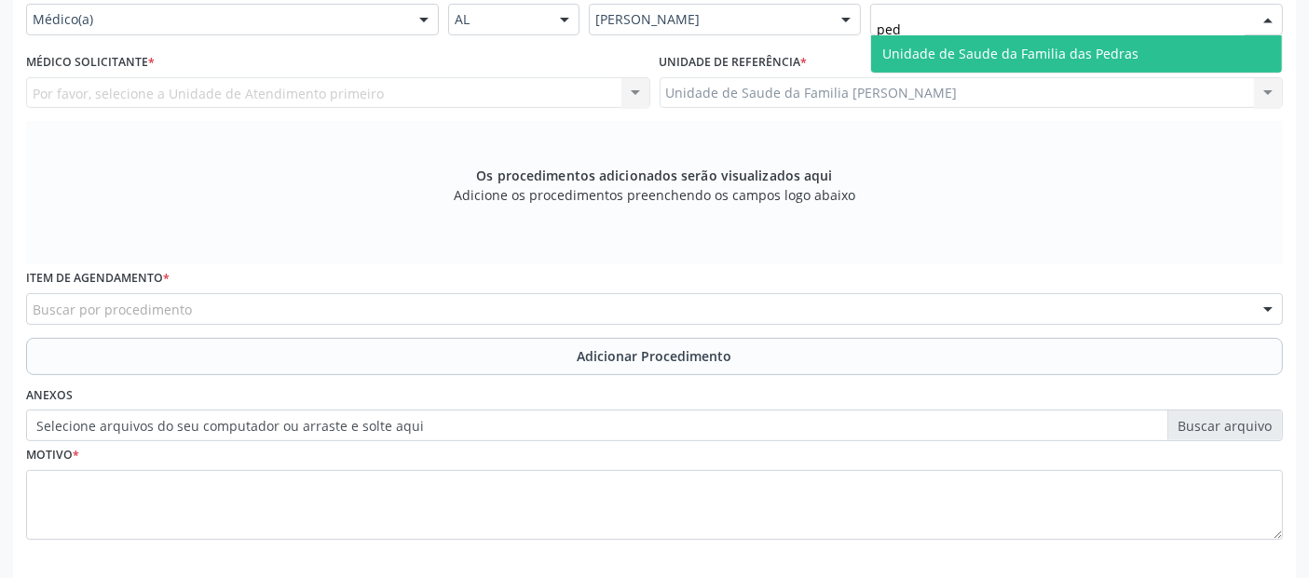
type input "pedr"
click at [943, 25] on input "pedr" at bounding box center [1061, 28] width 368 height 37
click at [927, 46] on span "Unidade de Saude da Familia das Pedras" at bounding box center [1010, 54] width 256 height 18
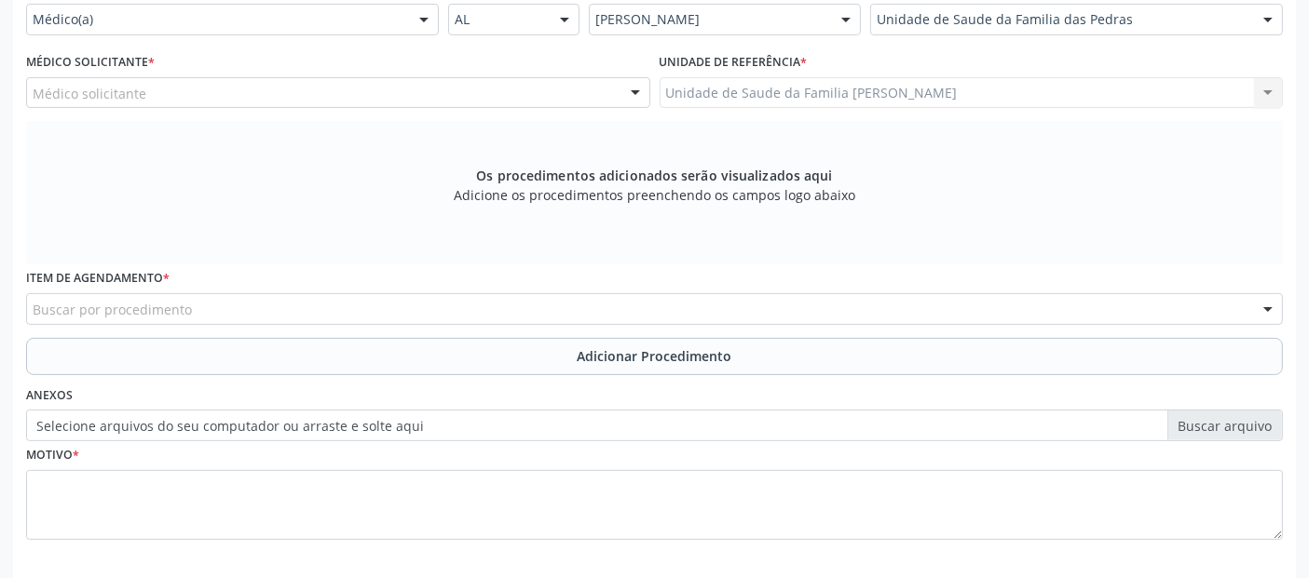
click at [280, 65] on div "Médico Solicitante * Médico solicitante [PERSON_NAME] [PERSON_NAME] das [PERSON…" at bounding box center [338, 78] width 624 height 60
click at [237, 95] on div "Médico solicitante" at bounding box center [338, 93] width 624 height 32
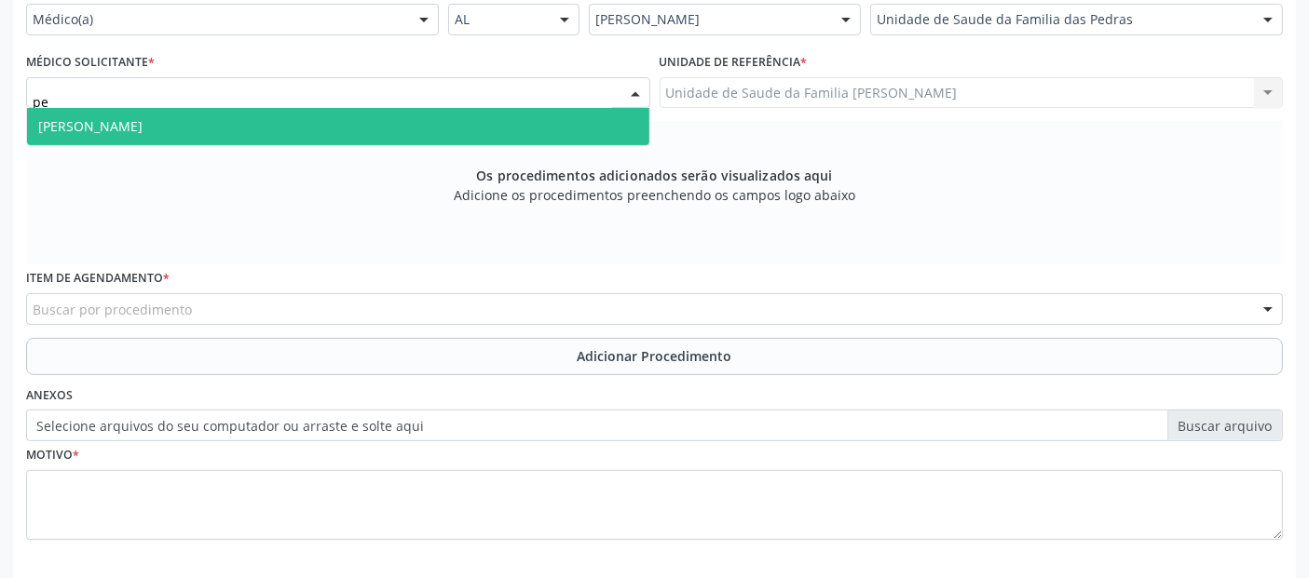
type input "pes"
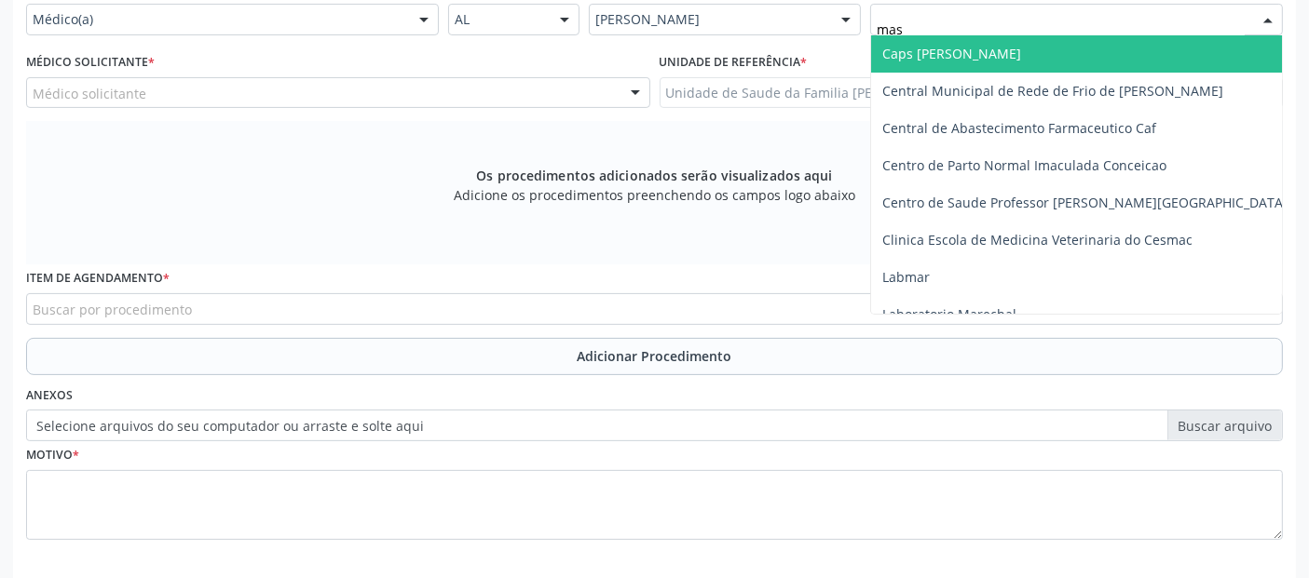
type input "mass"
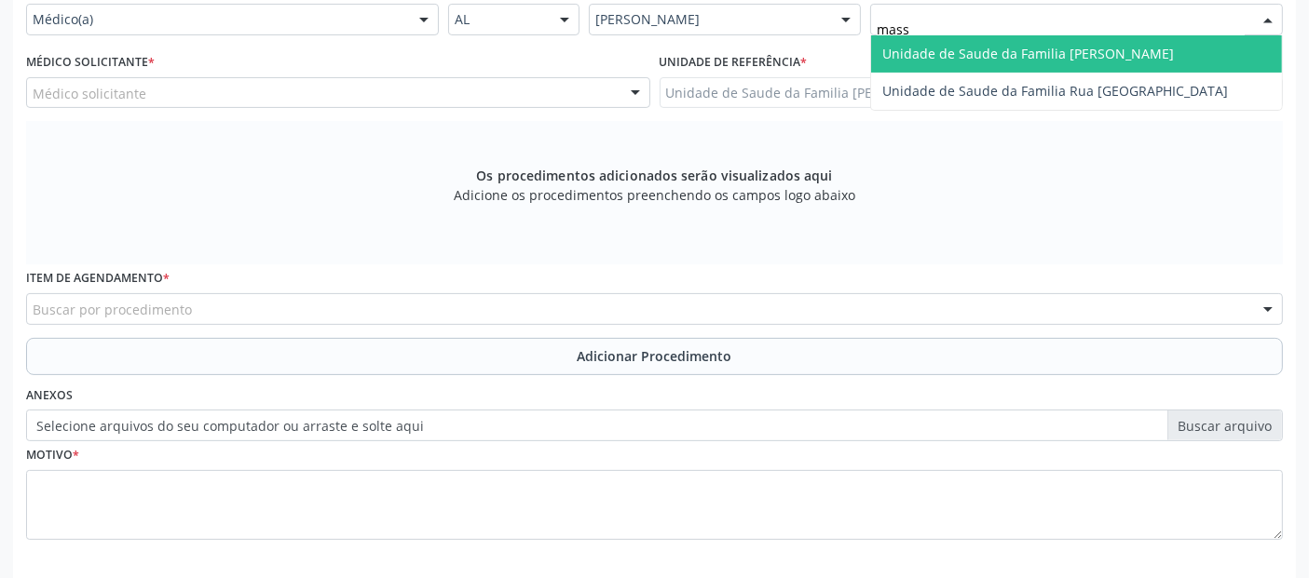
click at [955, 46] on span "Unidade de Saude da Familia [PERSON_NAME]" at bounding box center [1028, 54] width 292 height 18
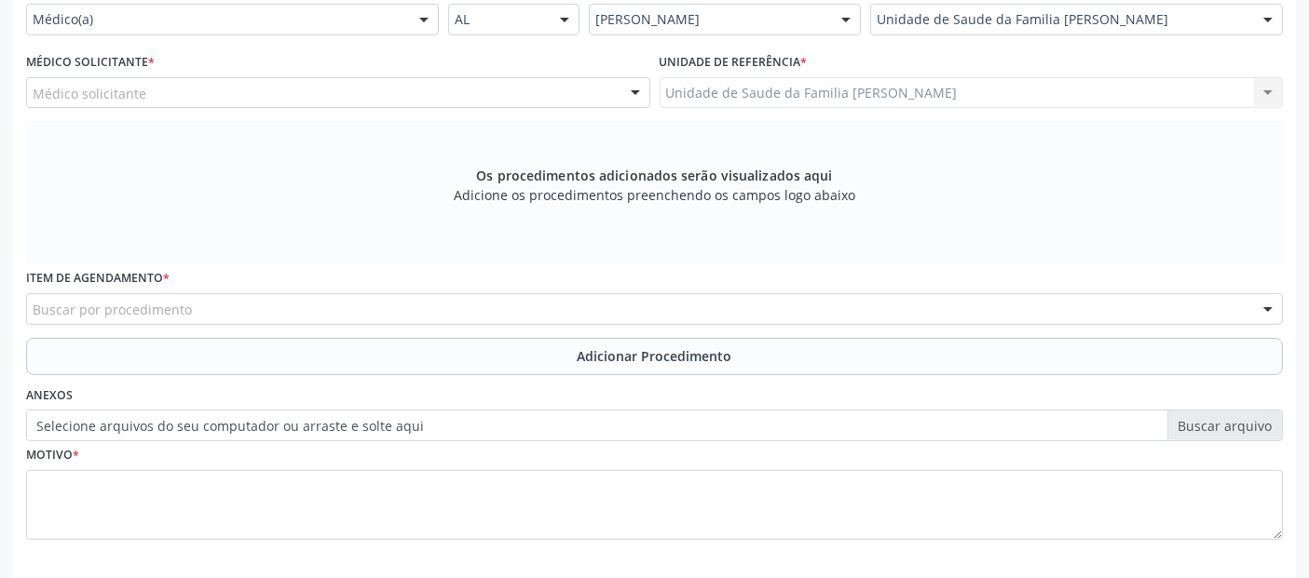
click at [420, 106] on div "Médico Solicitante * Médico solicitante [PERSON_NAME] [PERSON_NAME] [PERSON_NAM…" at bounding box center [337, 84] width 633 height 73
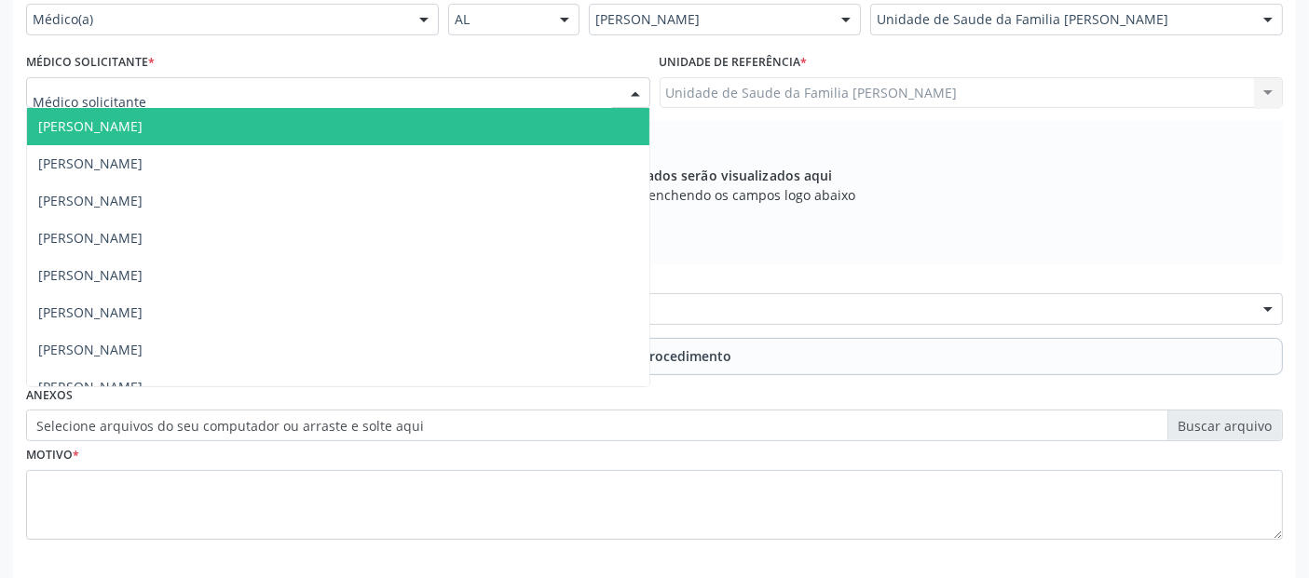
click at [393, 93] on div at bounding box center [338, 93] width 624 height 32
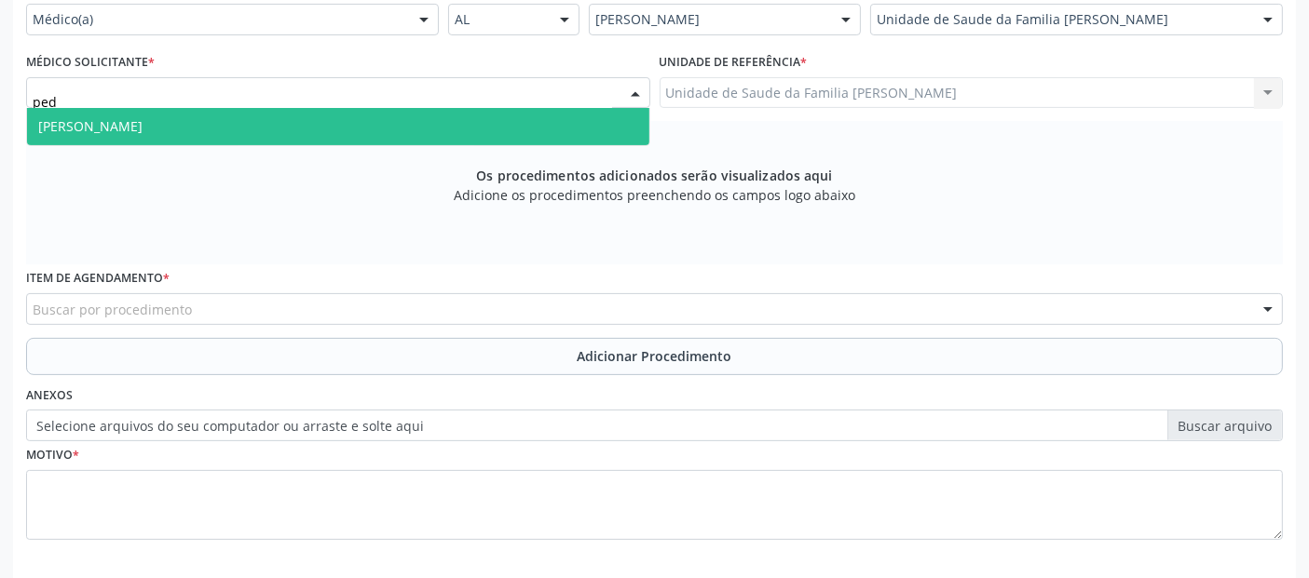
type input "pedr"
click at [284, 118] on span "[PERSON_NAME]" at bounding box center [338, 126] width 622 height 37
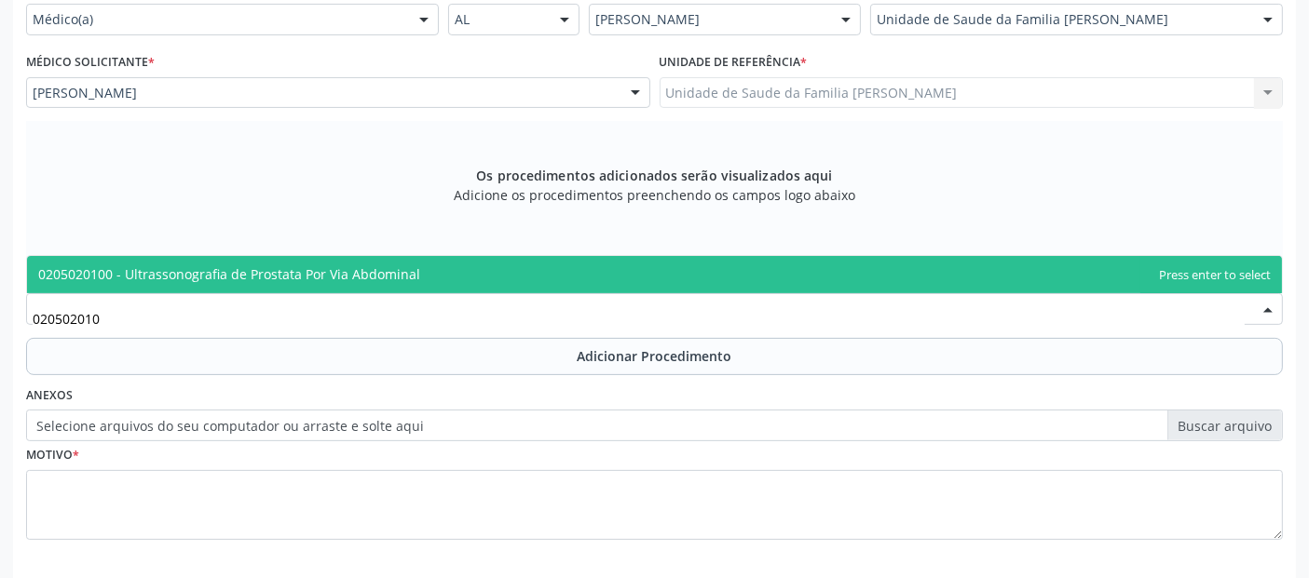
type input "0205020100"
click at [176, 274] on span "0205020100 - Ultrassonografia de Prostata Por Via Abdominal" at bounding box center [229, 274] width 382 height 18
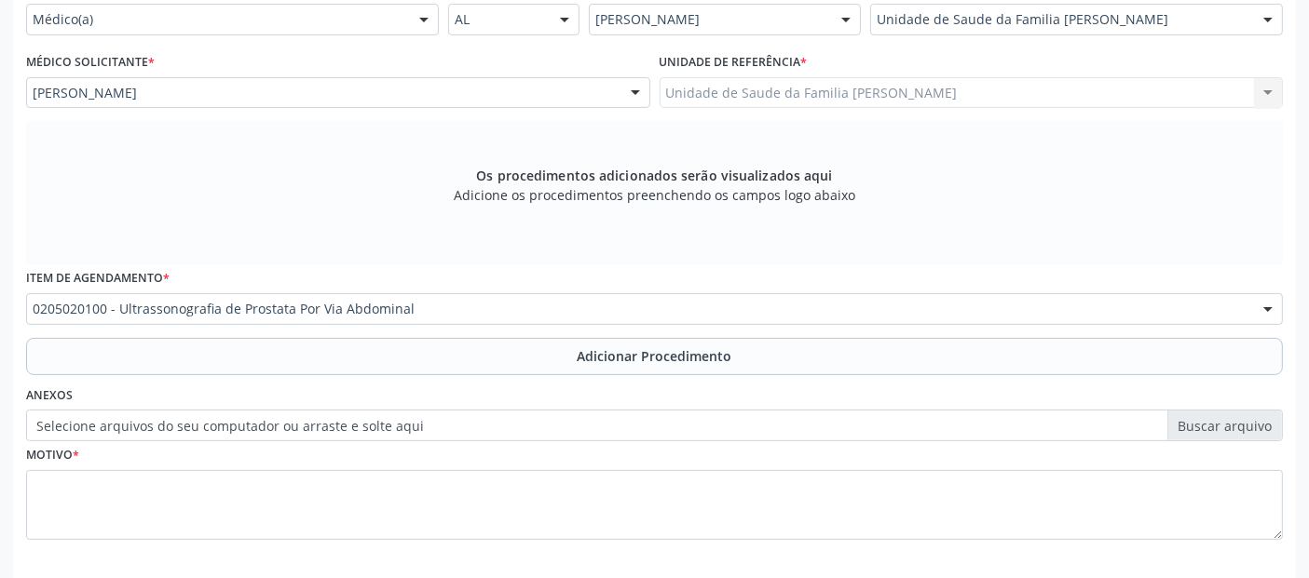
click at [240, 358] on button "Adicionar Procedimento" at bounding box center [654, 356] width 1257 height 37
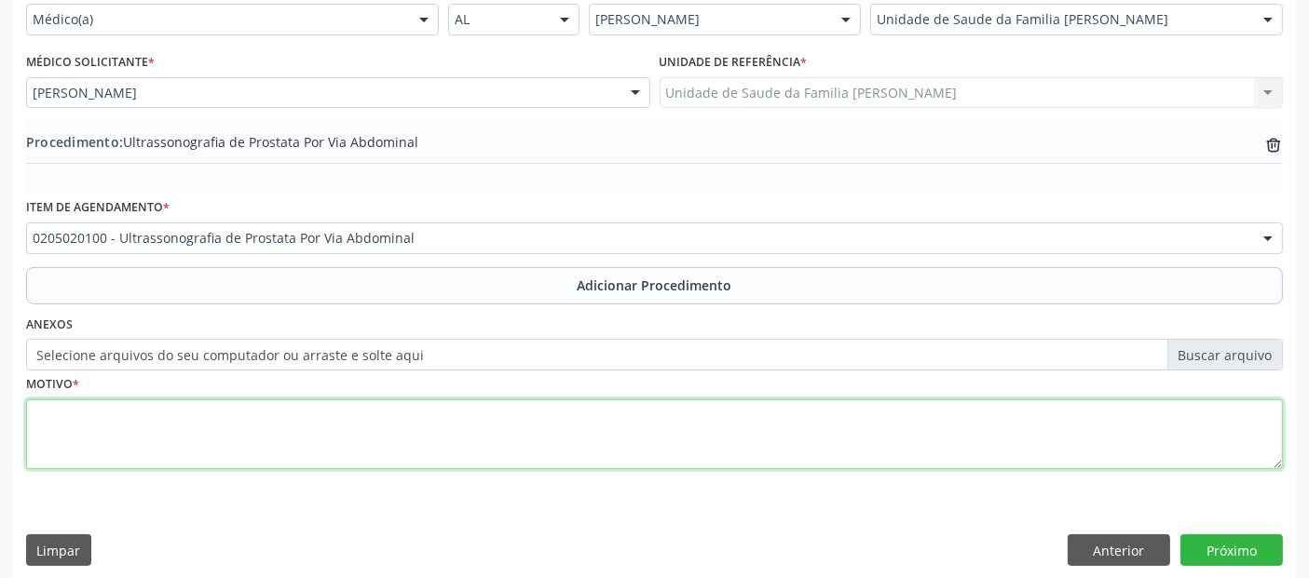
click at [190, 402] on textarea at bounding box center [654, 435] width 1257 height 71
type textarea "a"
type textarea "AVALIAÇÃO."
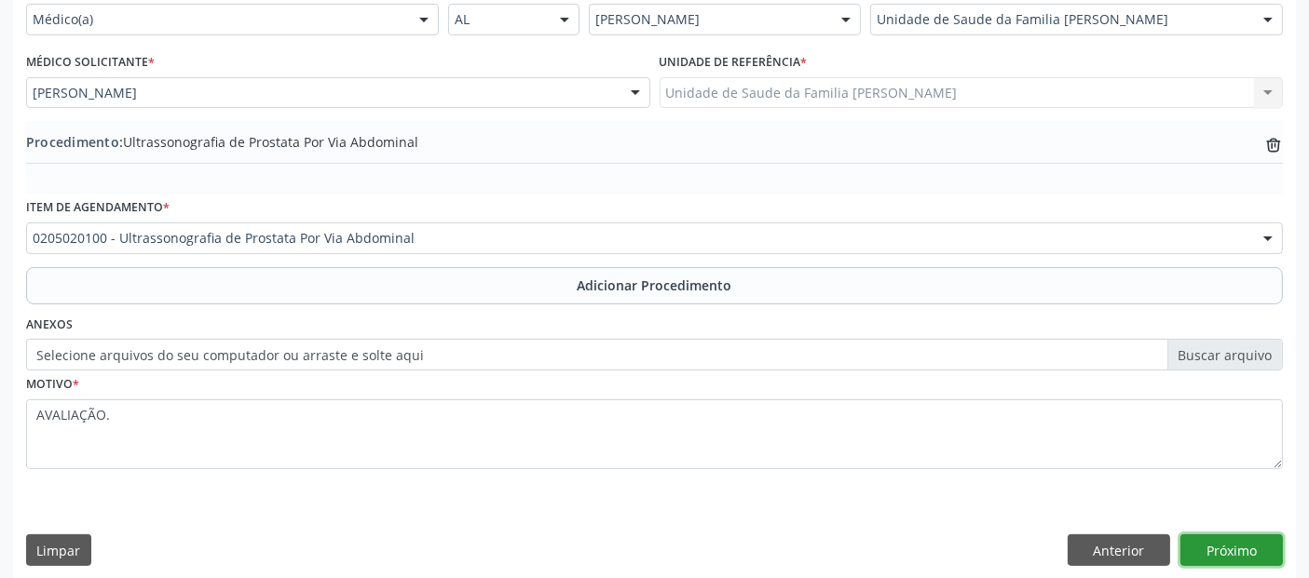
click at [1238, 550] on button "Próximo" at bounding box center [1231, 551] width 102 height 32
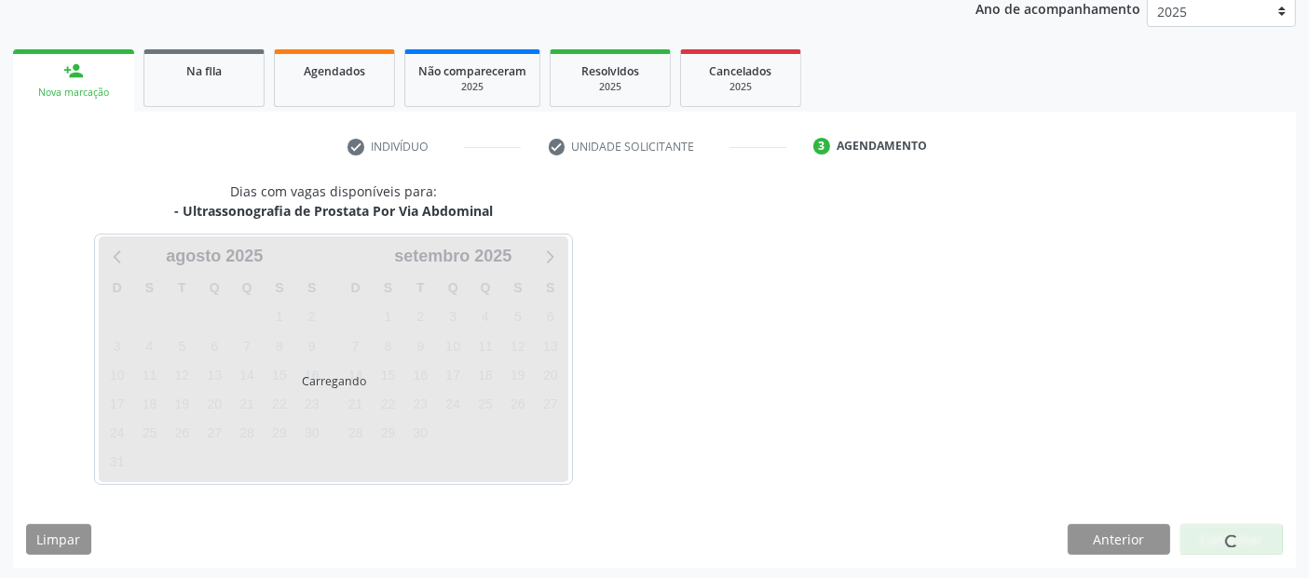
scroll to position [310, 0]
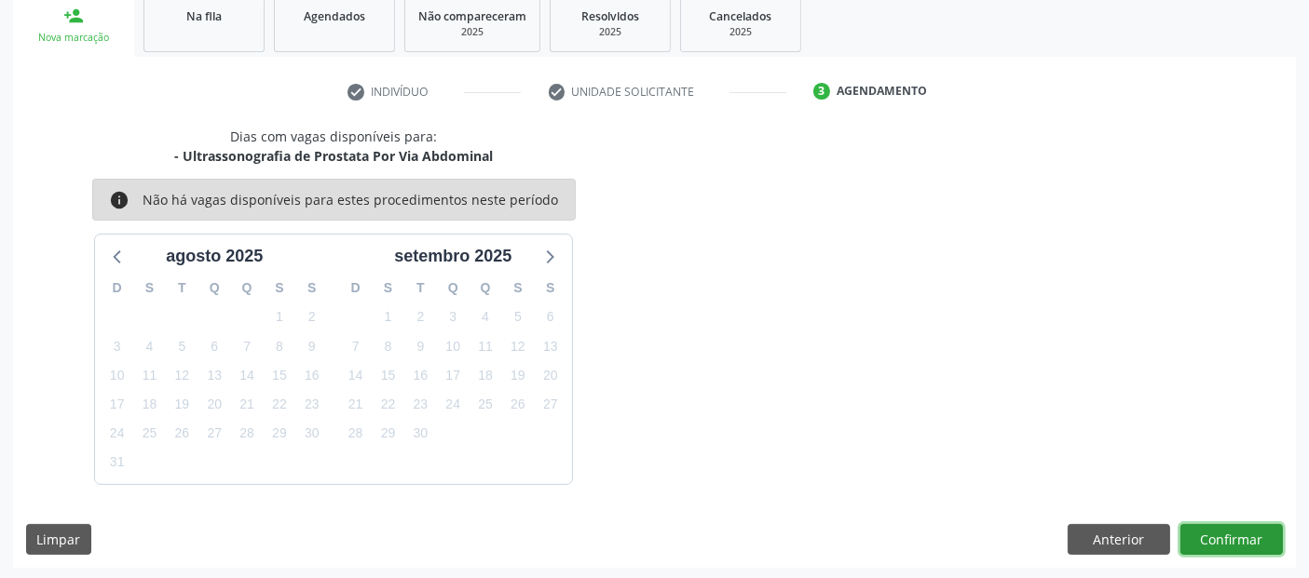
click at [1239, 545] on button "Confirmar" at bounding box center [1231, 540] width 102 height 32
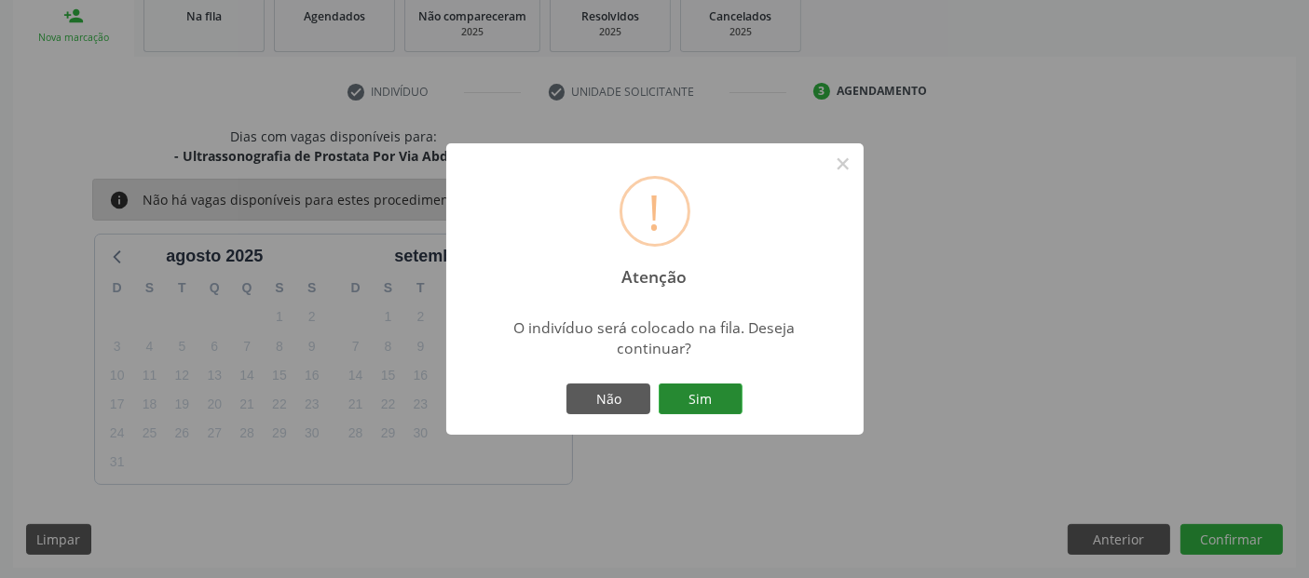
click at [727, 411] on button "Sim" at bounding box center [701, 400] width 84 height 32
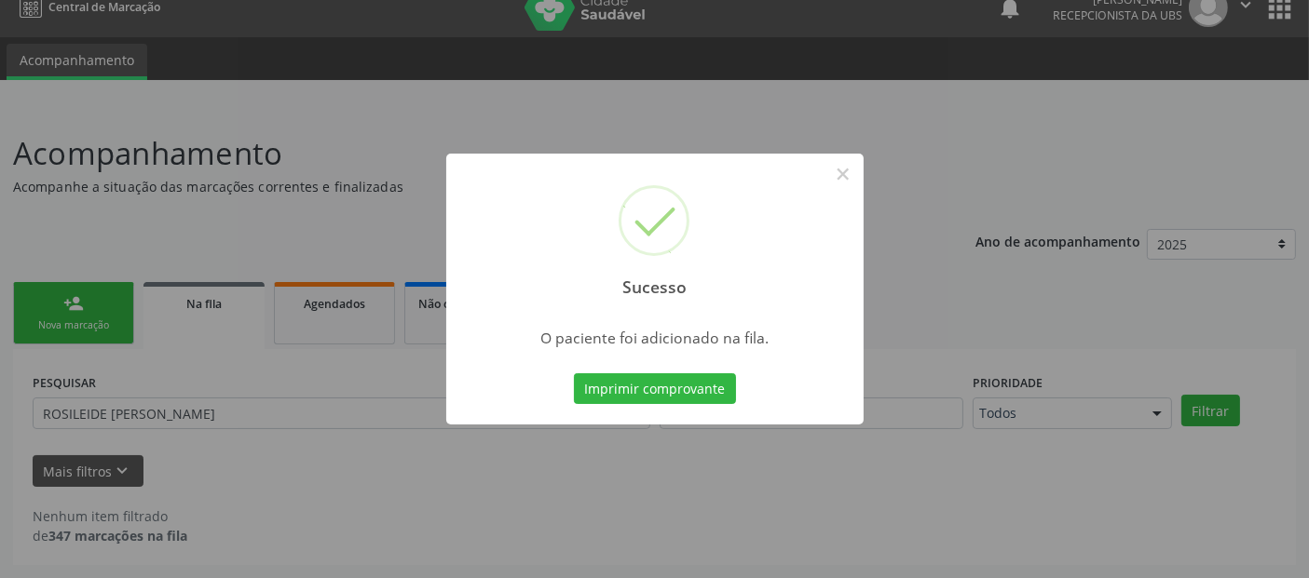
scroll to position [20, 0]
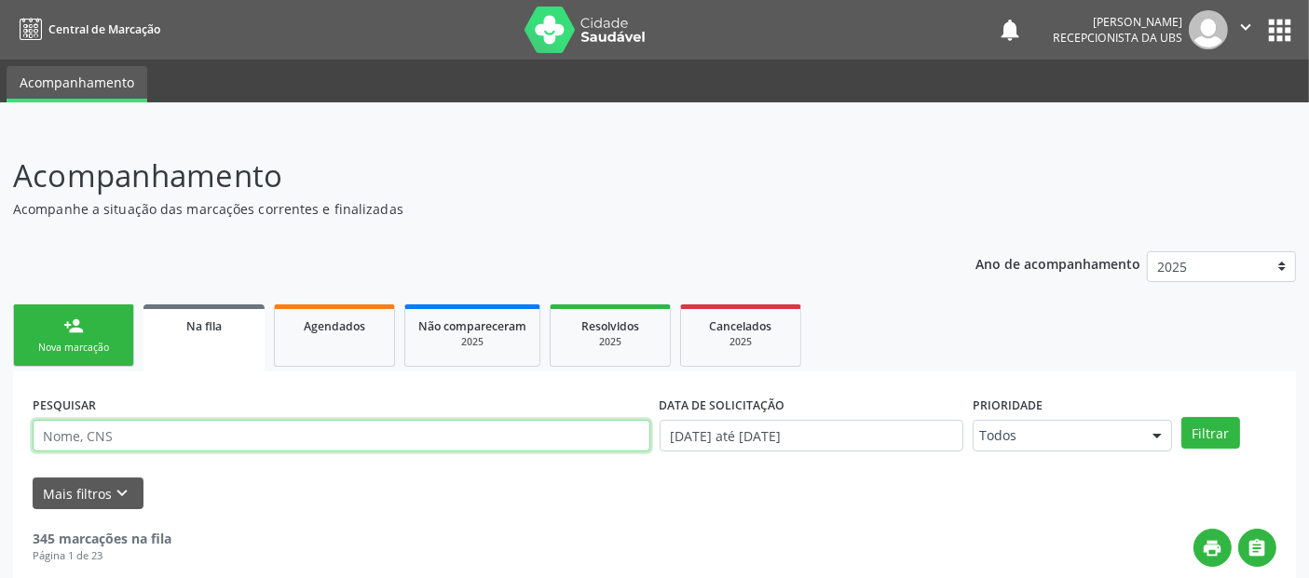
click at [177, 420] on input "text" at bounding box center [342, 436] width 618 height 32
paste input "700 4099 6739 5649"
type input "700 4099 6739 5649"
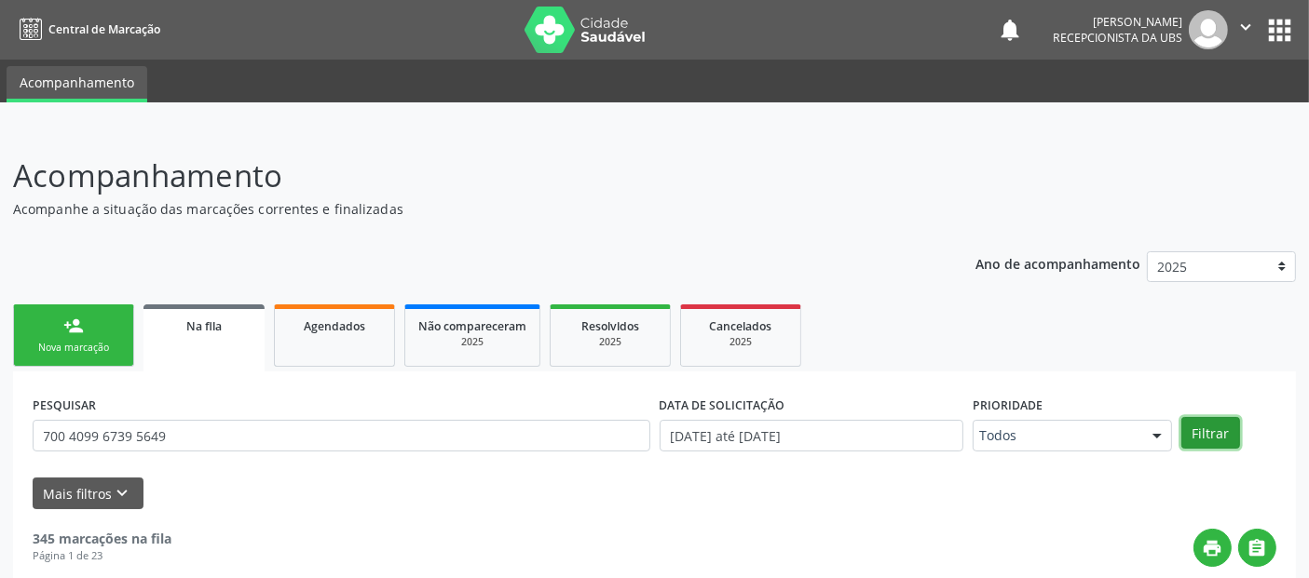
click at [1204, 434] on button "Filtrar" at bounding box center [1210, 433] width 59 height 32
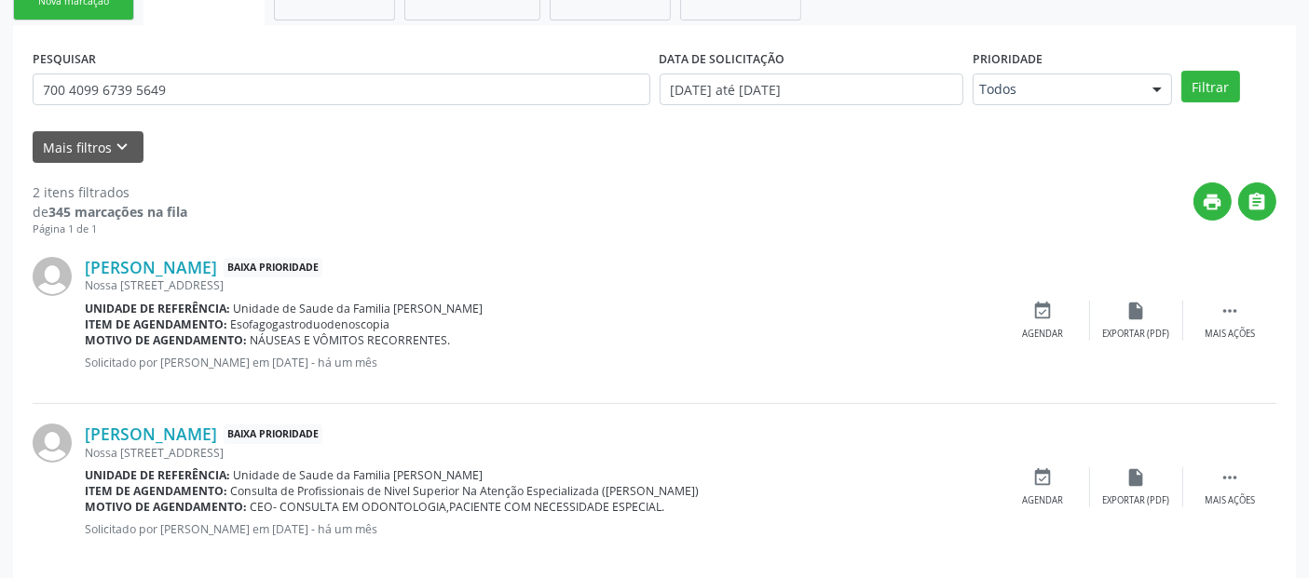
scroll to position [368, 0]
